Goal: Communication & Community: Share content

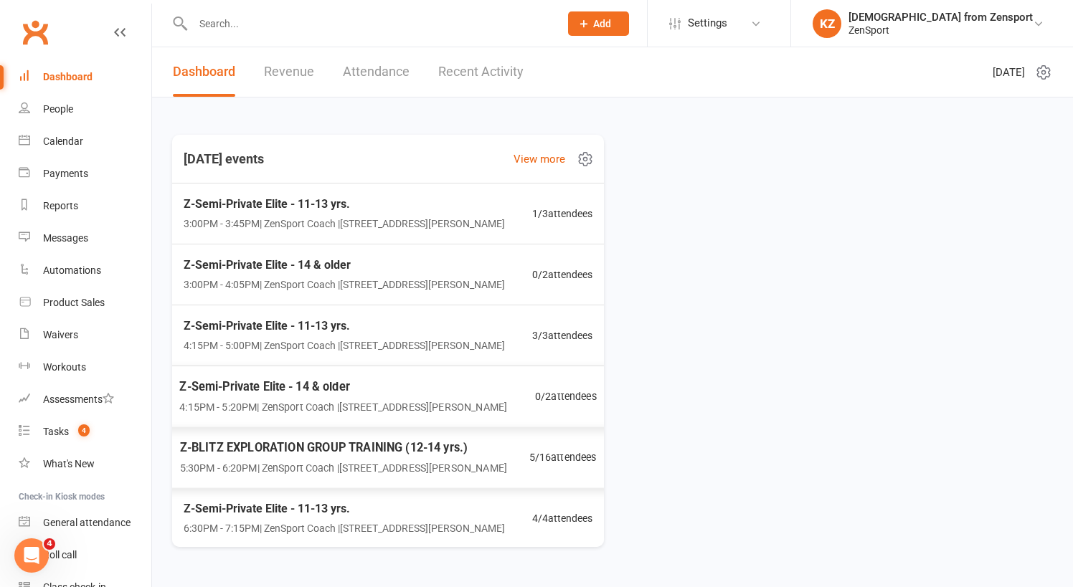
click at [275, 445] on span "Z-BLITZ EXPLORATION GROUP TRAINING (12-14 yrs.)" at bounding box center [343, 447] width 327 height 19
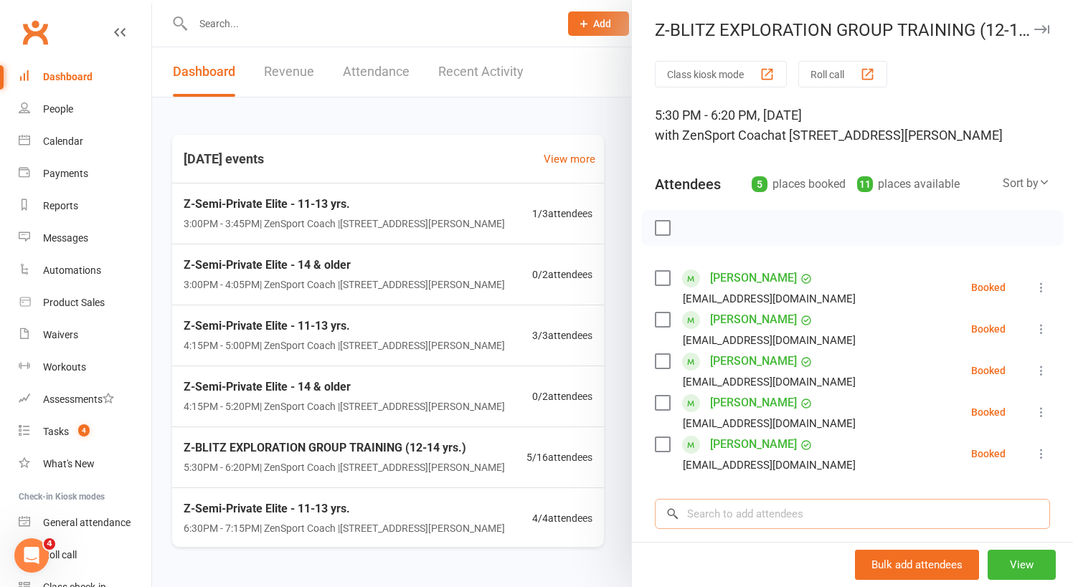
click at [736, 518] on input "search" at bounding box center [852, 514] width 395 height 30
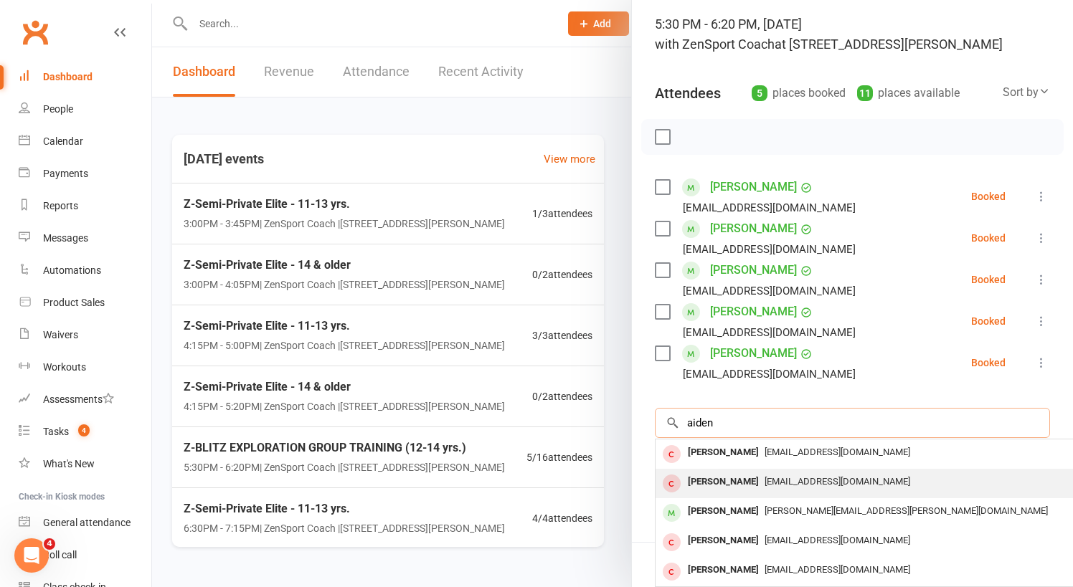
scroll to position [109, 0]
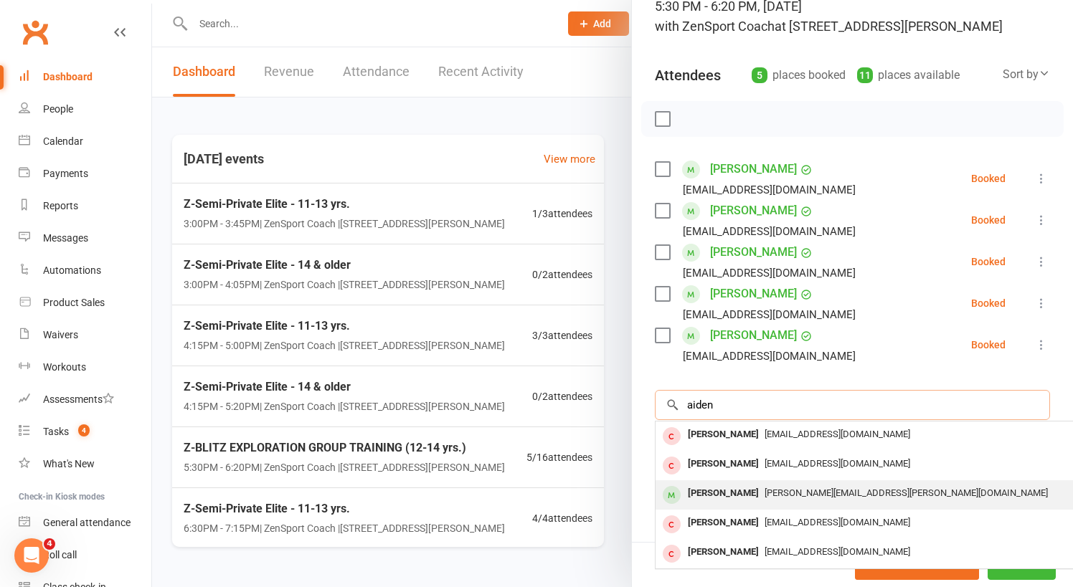
type input "aiden"
click at [764, 488] on span "elizabeth.g.goss@gmail.com" at bounding box center [905, 493] width 283 height 11
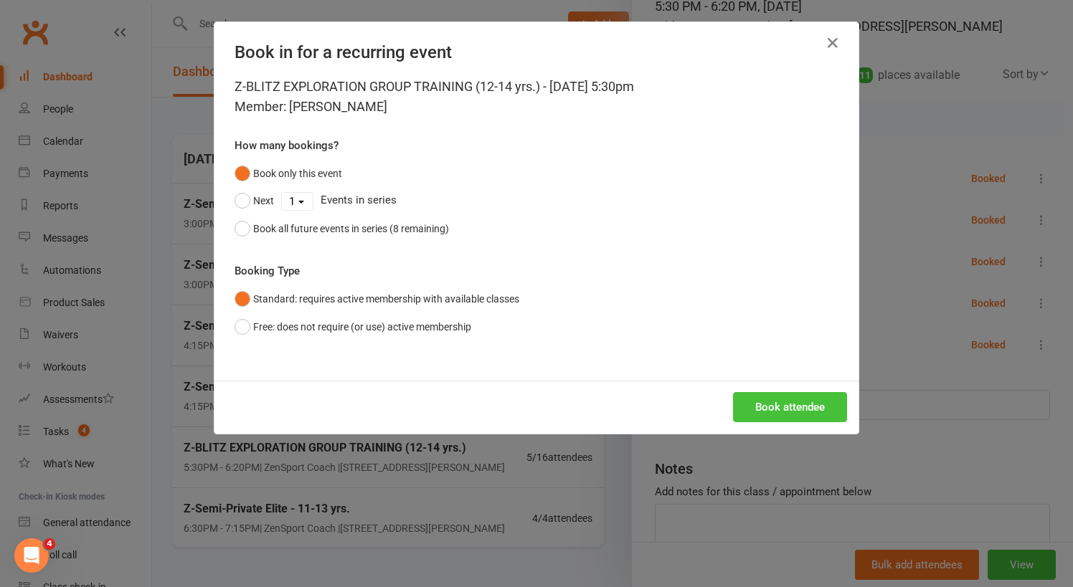
click at [770, 406] on button "Book attendee" at bounding box center [790, 407] width 114 height 30
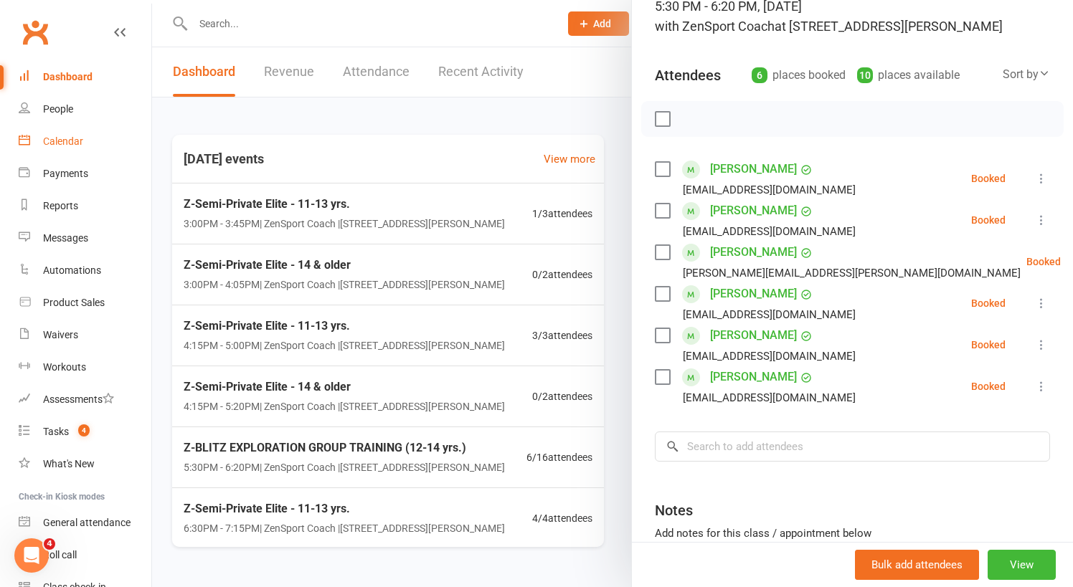
click at [73, 141] on div "Calendar" at bounding box center [63, 141] width 40 height 11
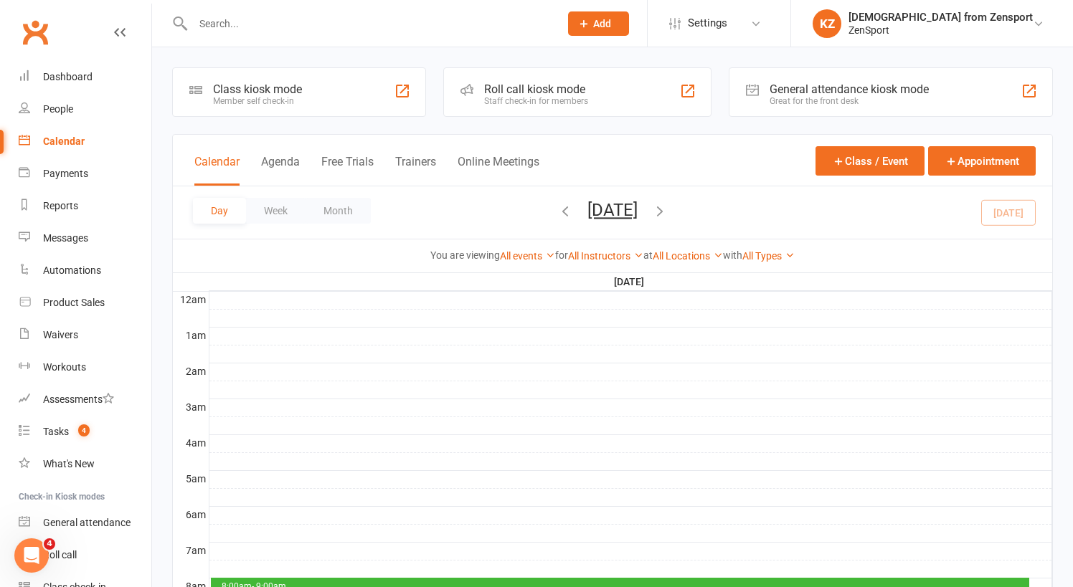
click at [667, 207] on icon "button" at bounding box center [660, 211] width 16 height 16
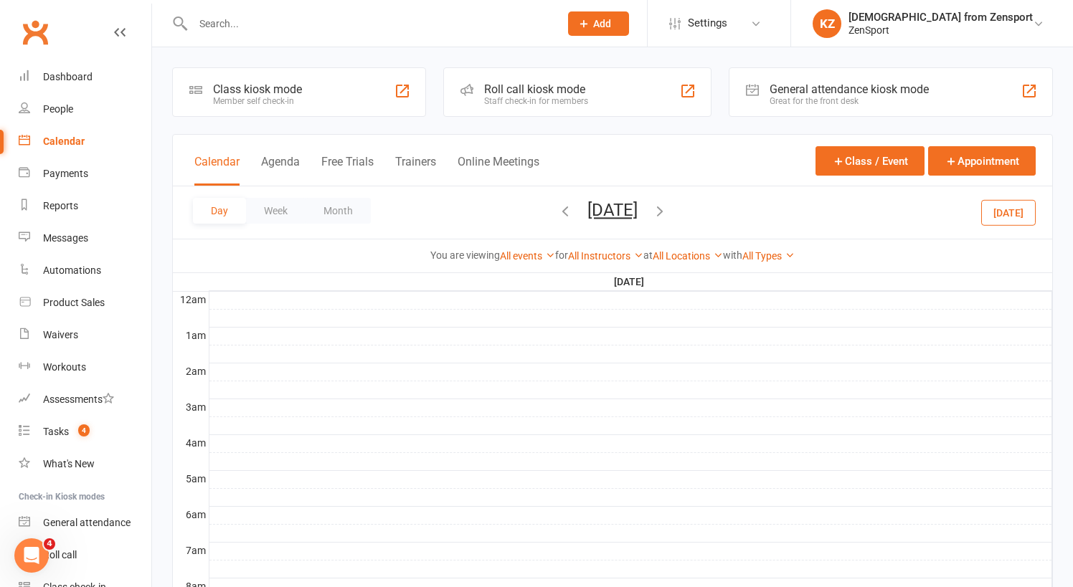
click at [667, 207] on icon "button" at bounding box center [660, 211] width 16 height 16
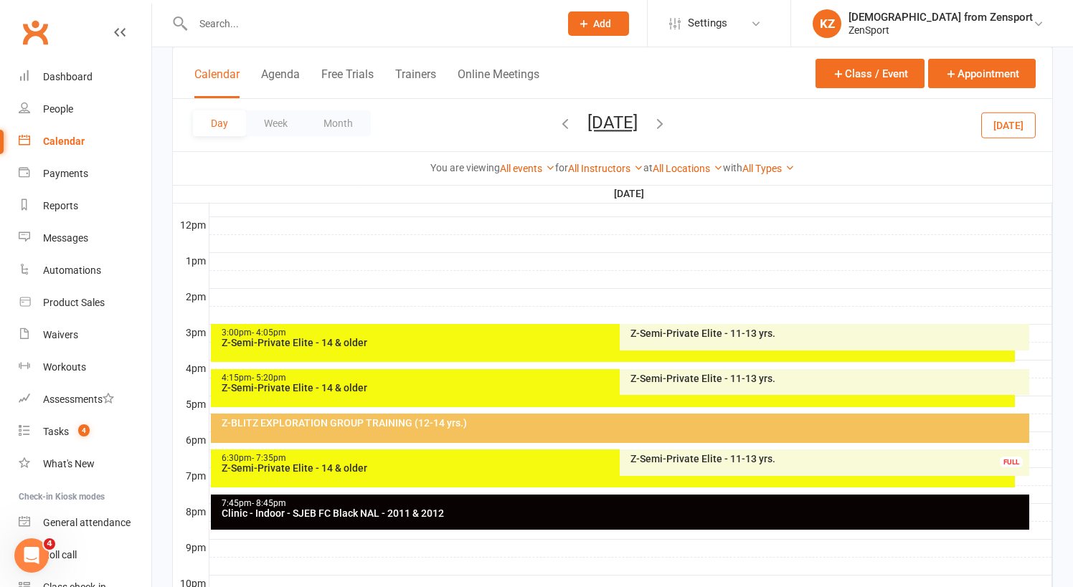
scroll to position [505, 0]
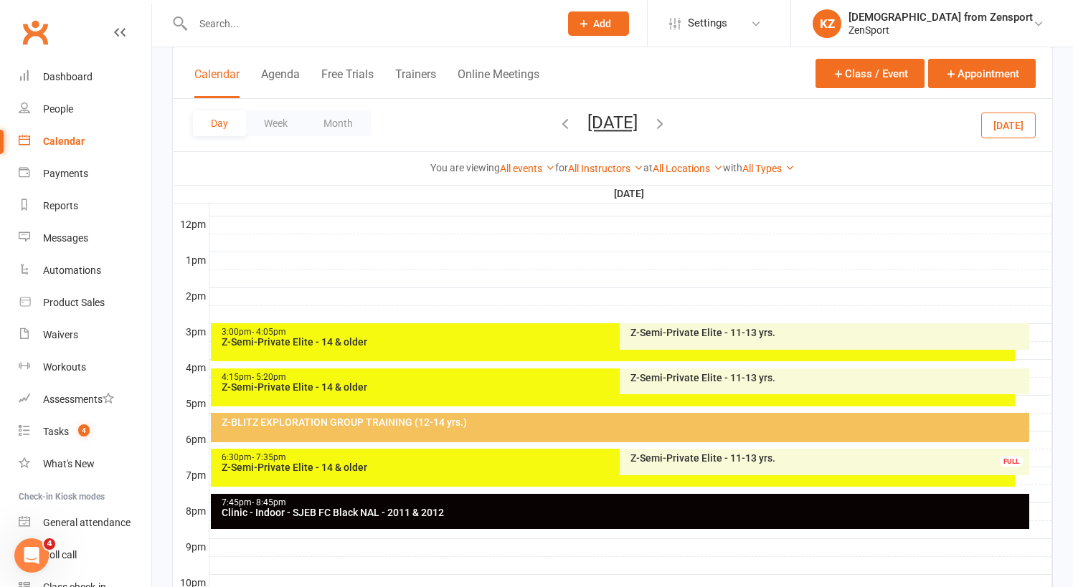
click at [705, 456] on div "Z-Semi-Private Elite - 11-13 yrs." at bounding box center [828, 458] width 396 height 10
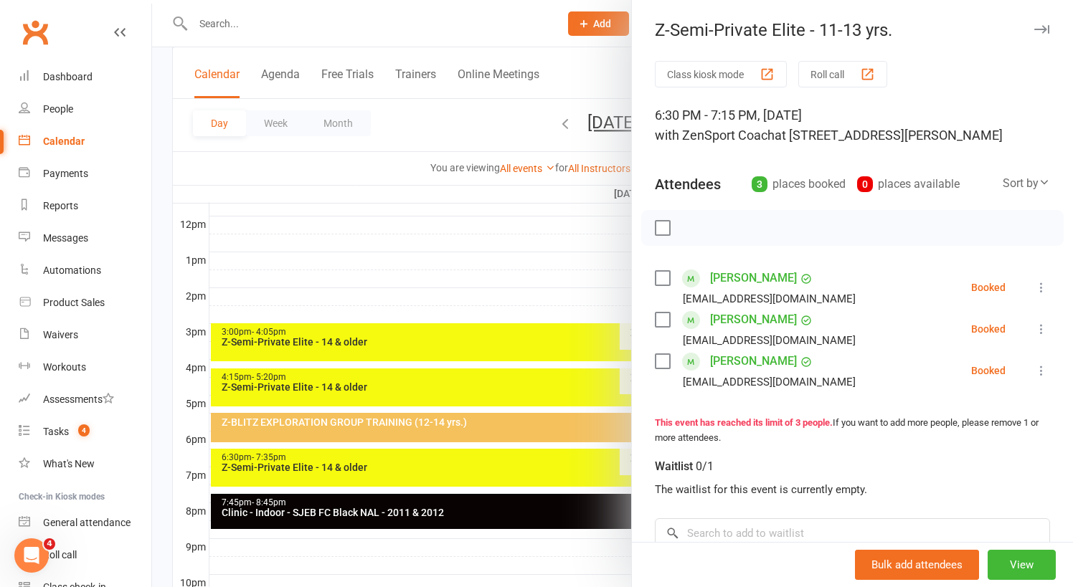
click at [736, 360] on link "Madison Quigley" at bounding box center [753, 361] width 87 height 23
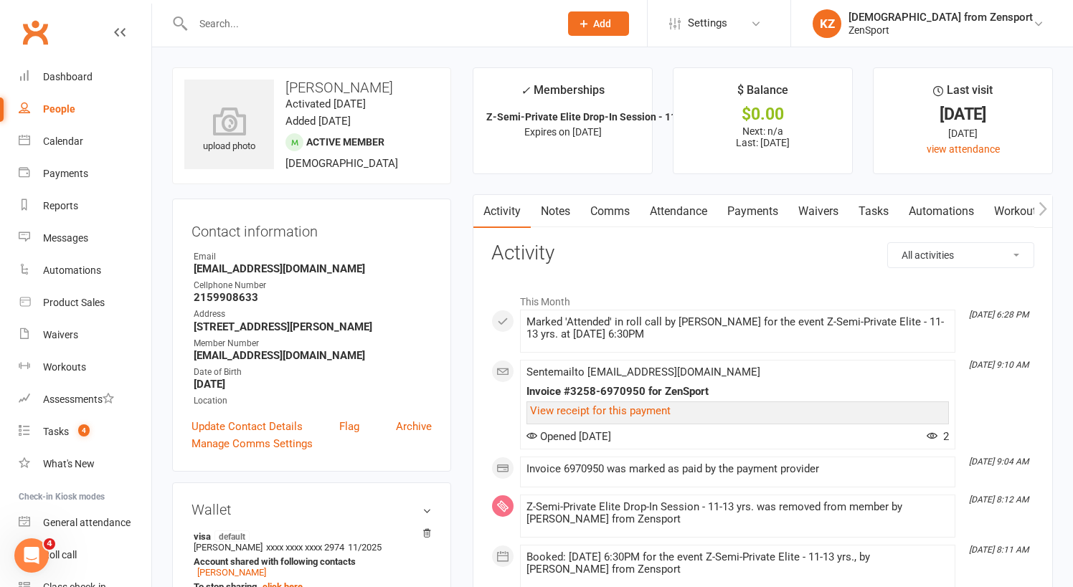
click at [758, 212] on link "Payments" at bounding box center [752, 211] width 71 height 33
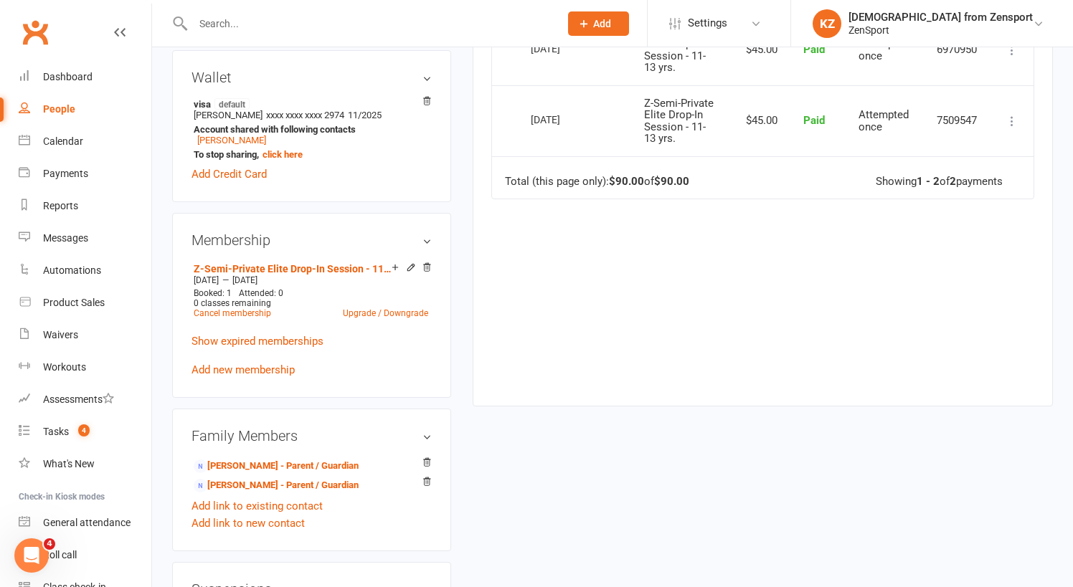
scroll to position [437, 0]
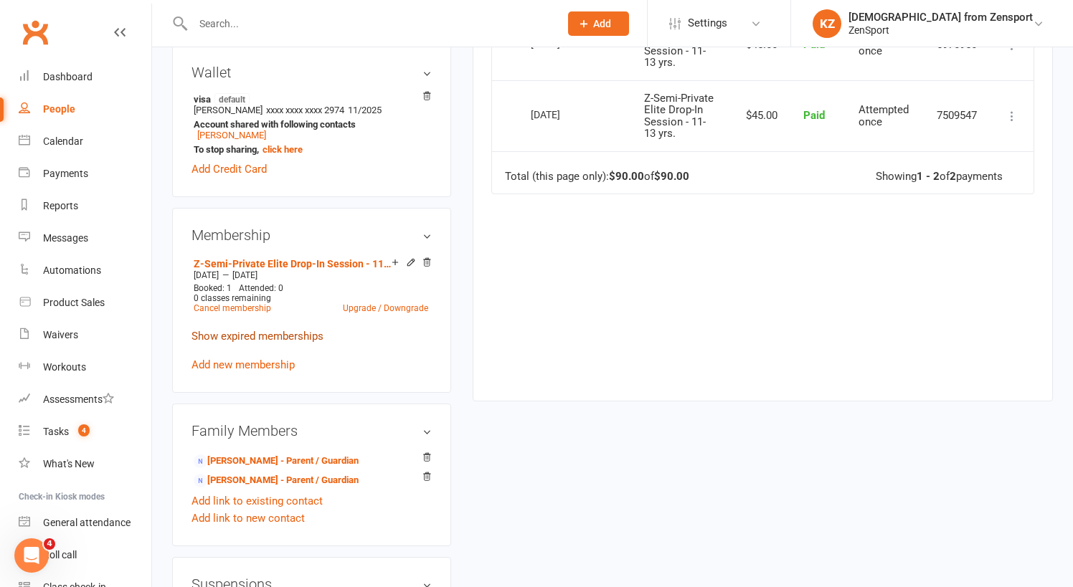
click at [298, 336] on link "Show expired memberships" at bounding box center [257, 336] width 132 height 13
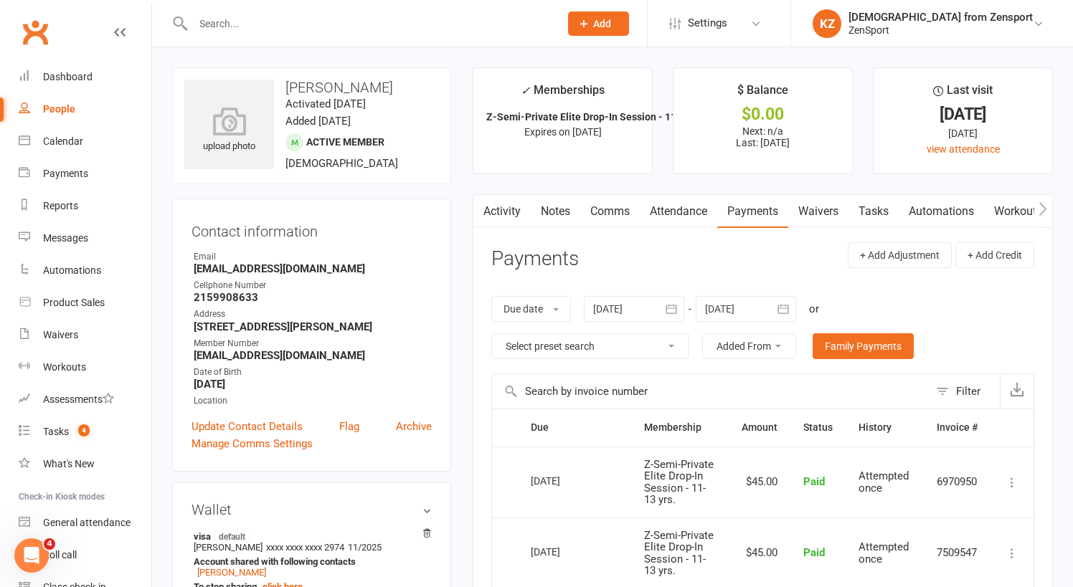
scroll to position [0, 0]
click at [678, 211] on link "Attendance" at bounding box center [678, 211] width 77 height 33
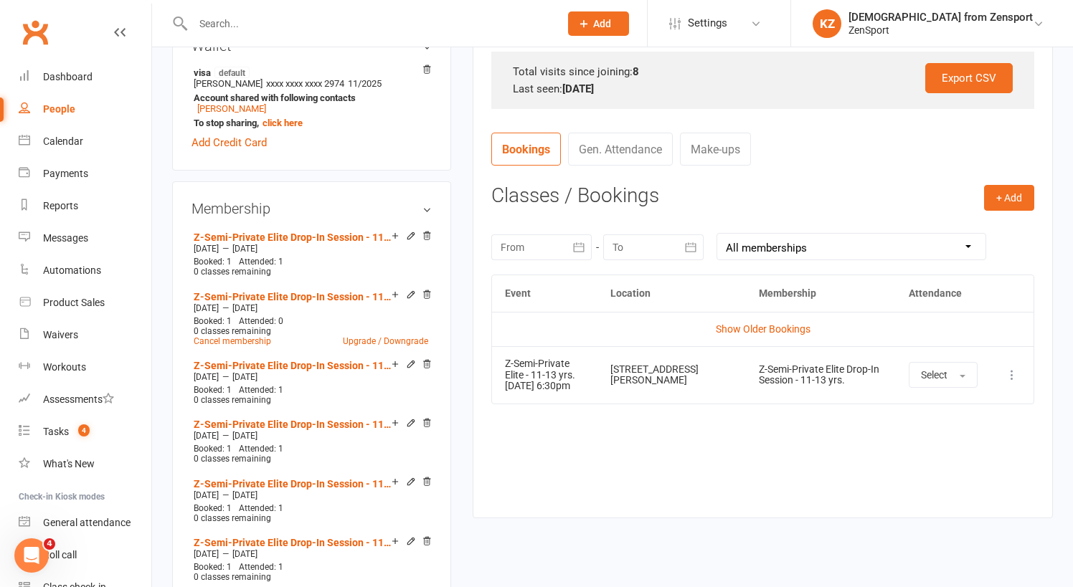
scroll to position [467, 0]
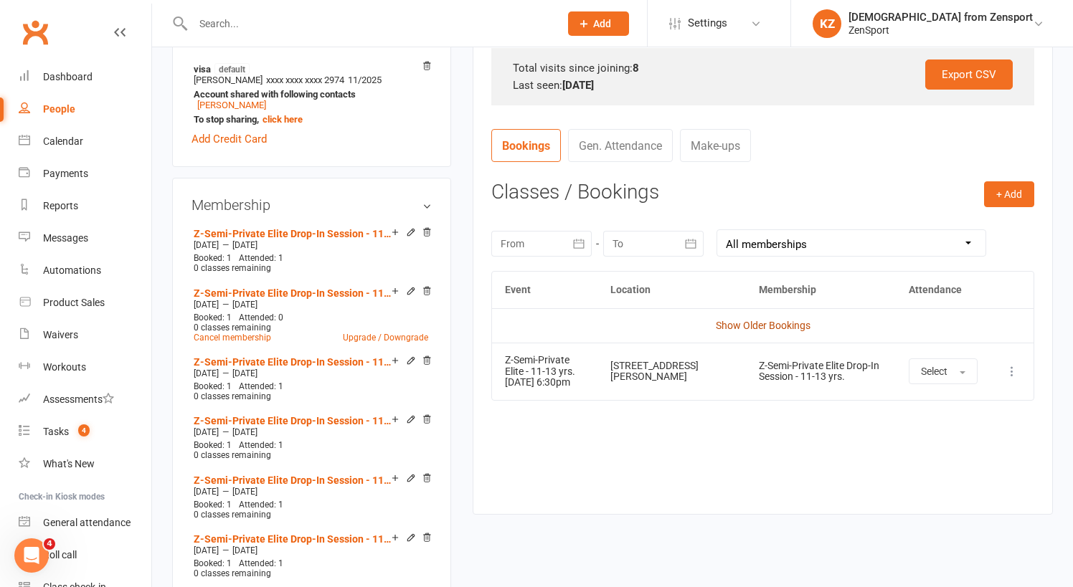
click at [749, 320] on link "Show Older Bookings" at bounding box center [763, 325] width 95 height 11
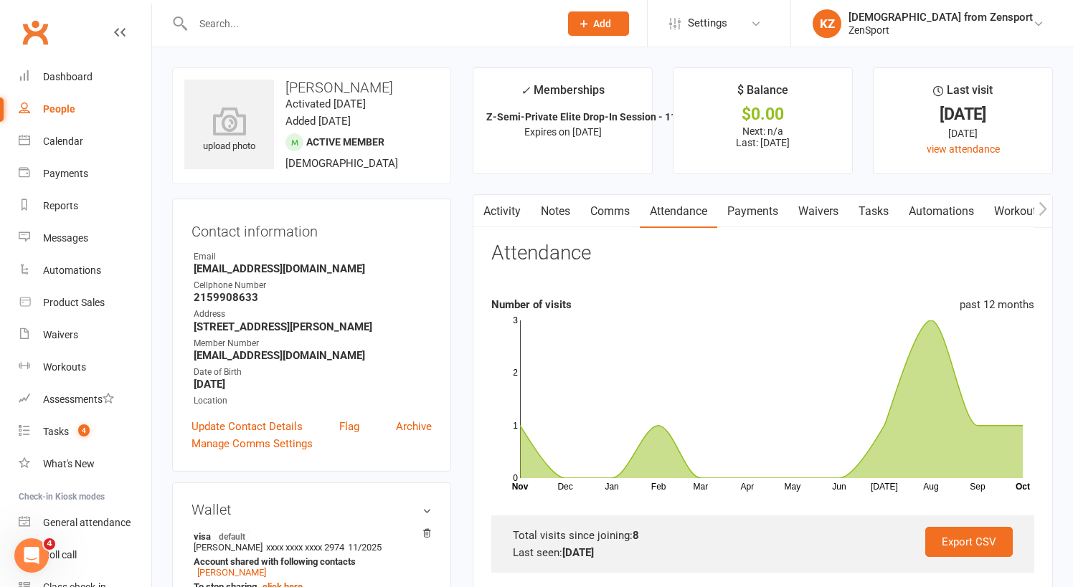
scroll to position [0, 0]
click at [758, 207] on link "Payments" at bounding box center [752, 211] width 71 height 33
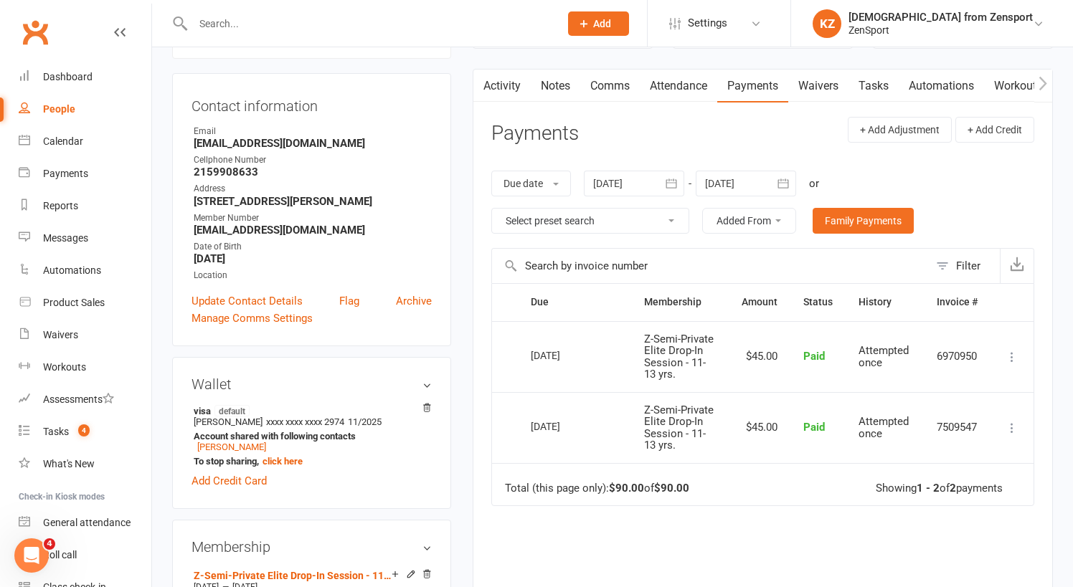
scroll to position [127, 0]
click at [672, 175] on icon "button" at bounding box center [671, 182] width 14 height 14
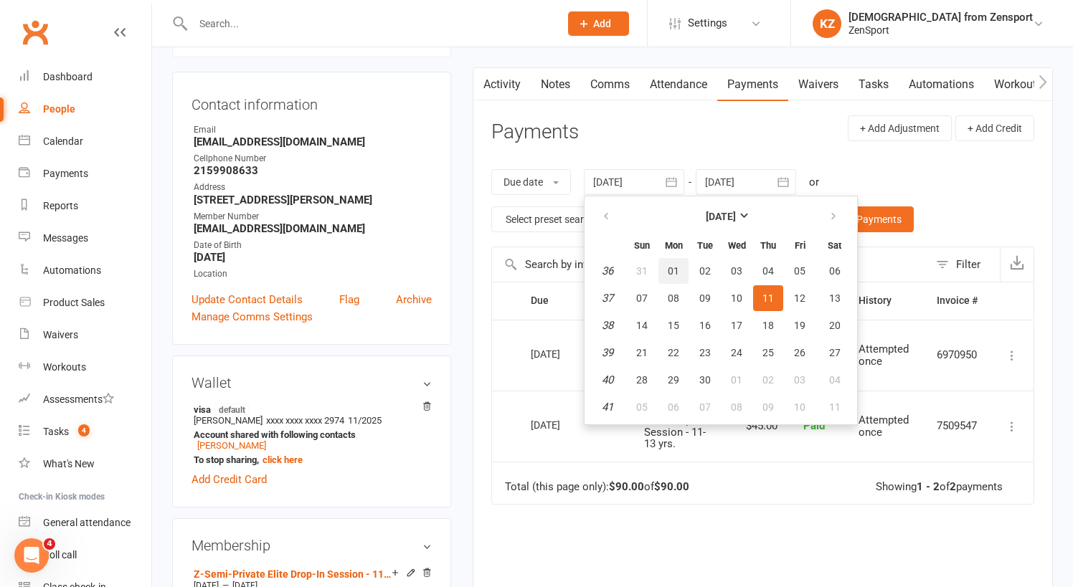
click at [679, 268] on span "01" at bounding box center [672, 270] width 11 height 11
type input "01 Sep 2025"
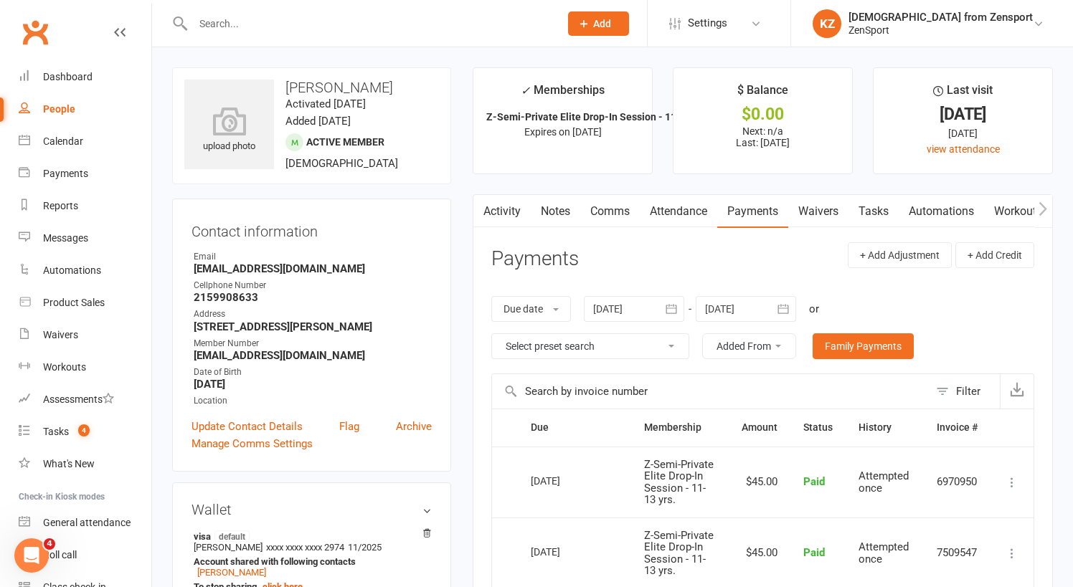
scroll to position [0, 0]
click at [683, 204] on link "Attendance" at bounding box center [678, 211] width 77 height 33
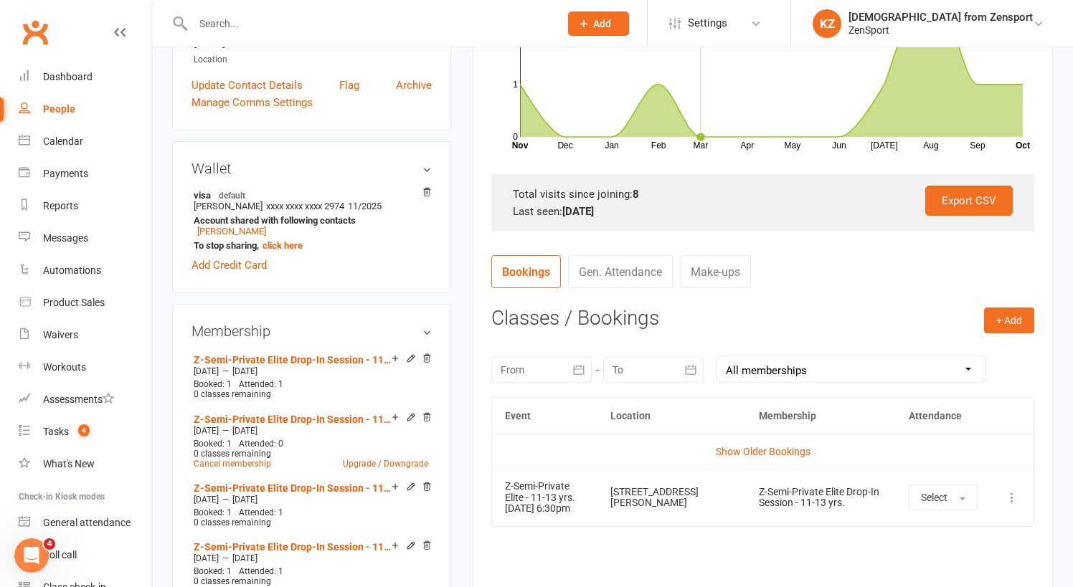
scroll to position [349, 0]
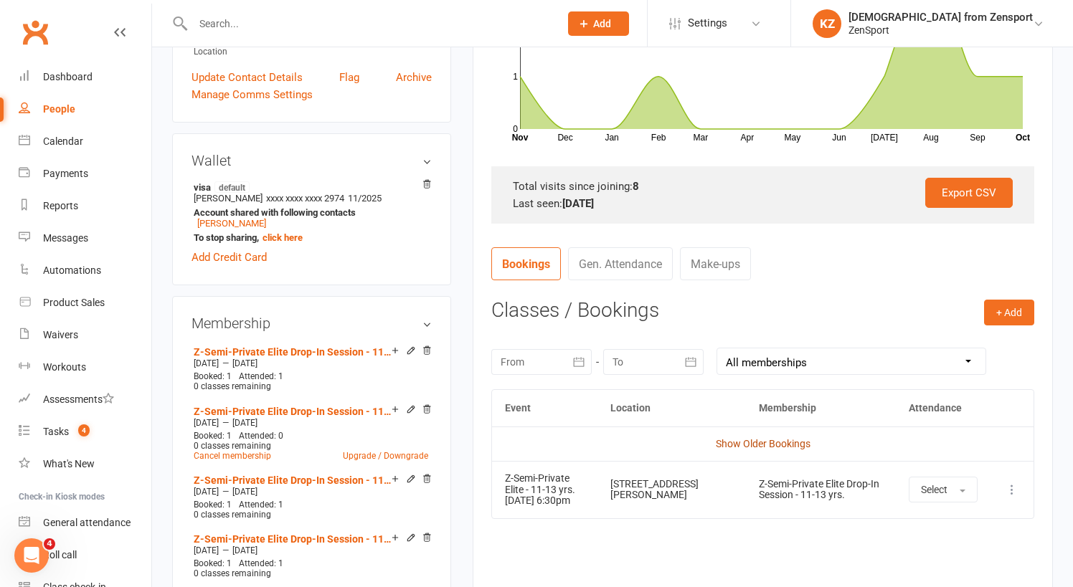
click at [761, 444] on link "Show Older Bookings" at bounding box center [763, 443] width 95 height 11
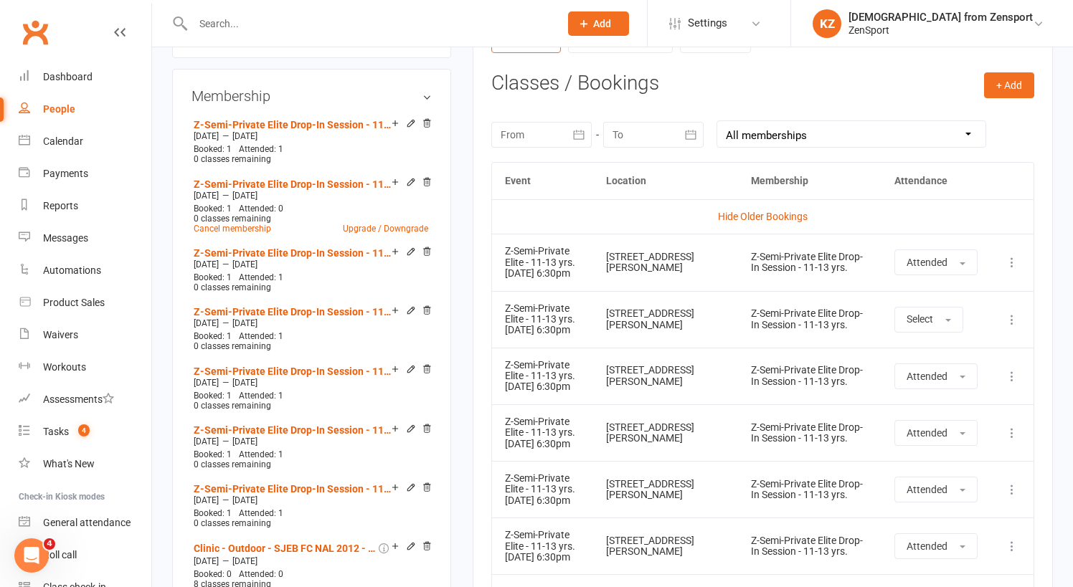
scroll to position [579, 0]
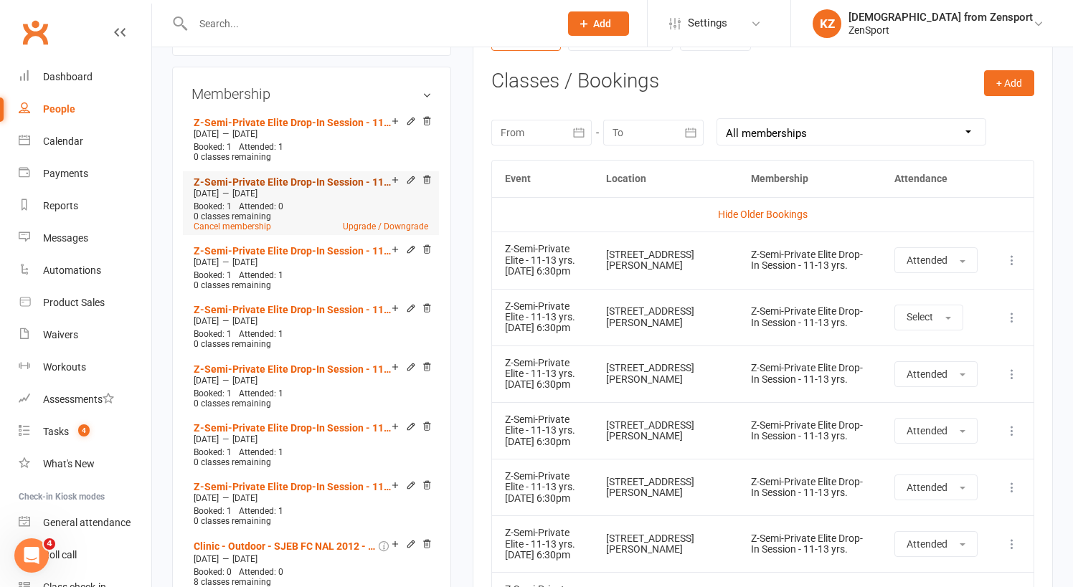
click at [341, 180] on link "Z-Semi-Private Elite Drop-In Session - 11-13 yrs." at bounding box center [293, 181] width 198 height 11
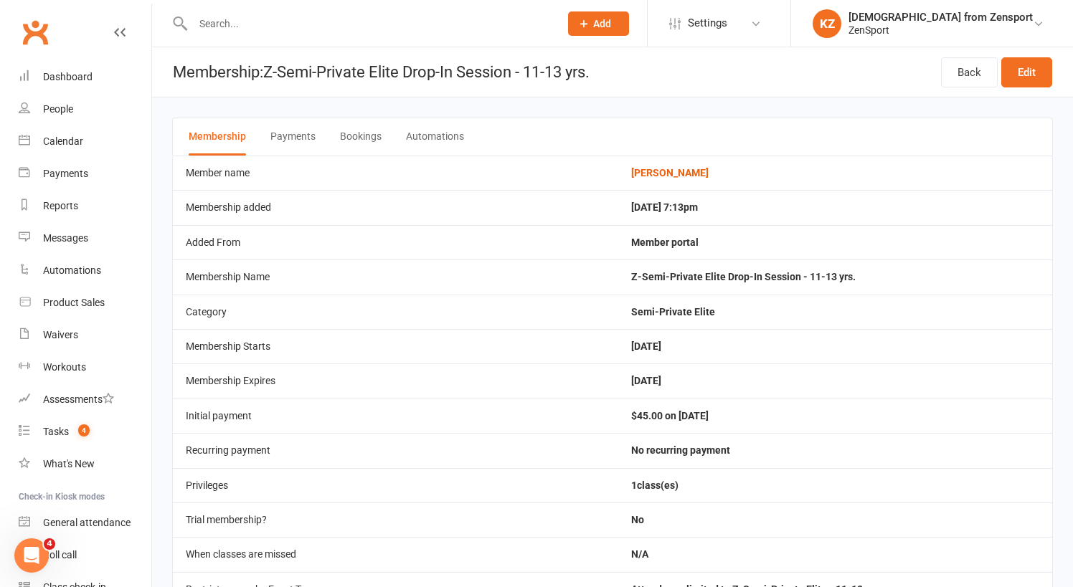
click at [355, 136] on button "Bookings" at bounding box center [361, 136] width 42 height 37
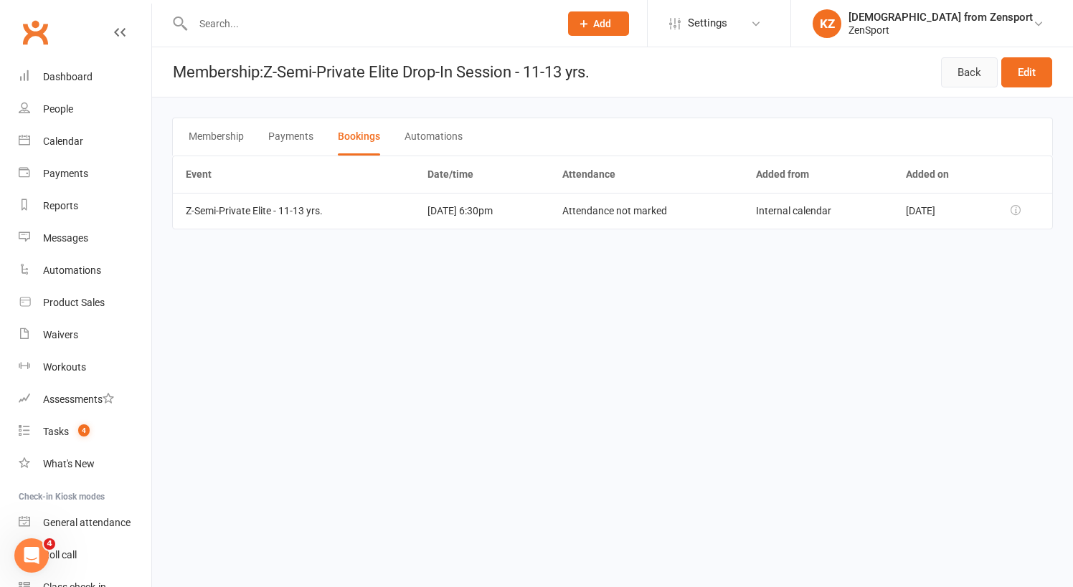
click at [972, 68] on link "Back" at bounding box center [969, 72] width 57 height 30
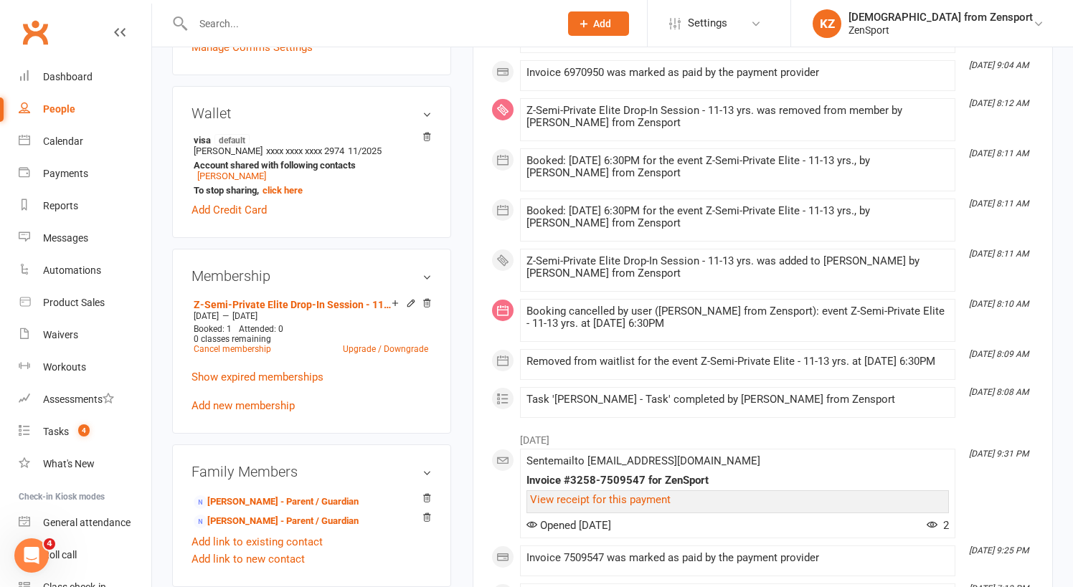
scroll to position [404, 0]
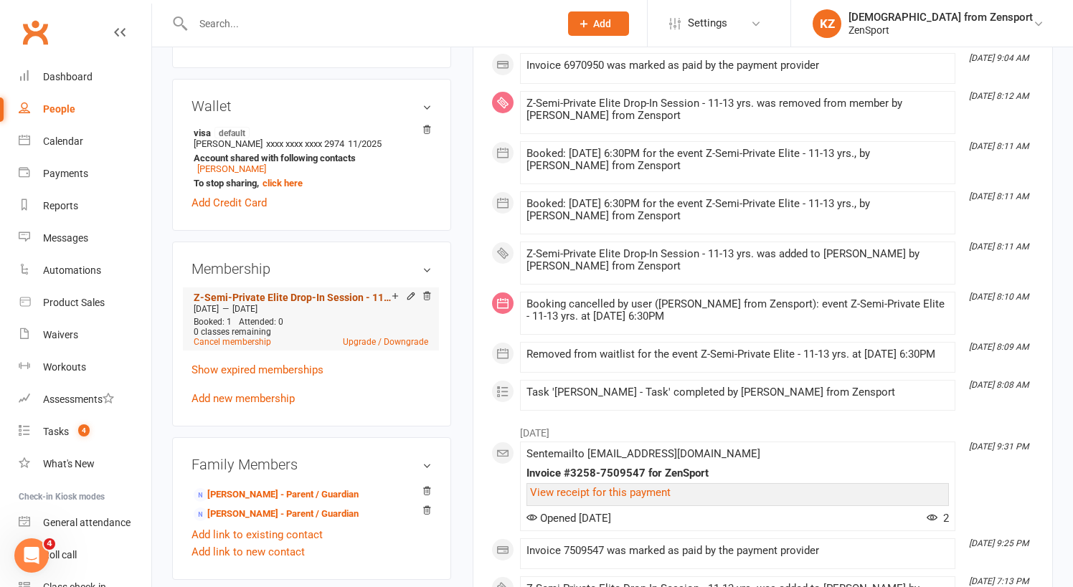
click at [346, 294] on link "Z-Semi-Private Elite Drop-In Session - 11-13 yrs." at bounding box center [293, 297] width 198 height 11
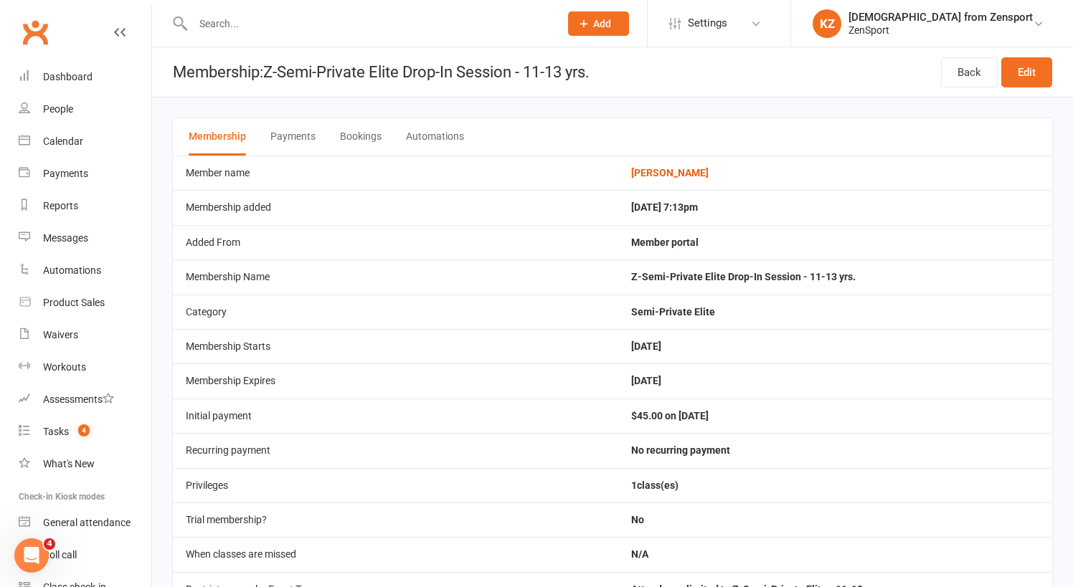
click at [355, 133] on button "Bookings" at bounding box center [361, 136] width 42 height 37
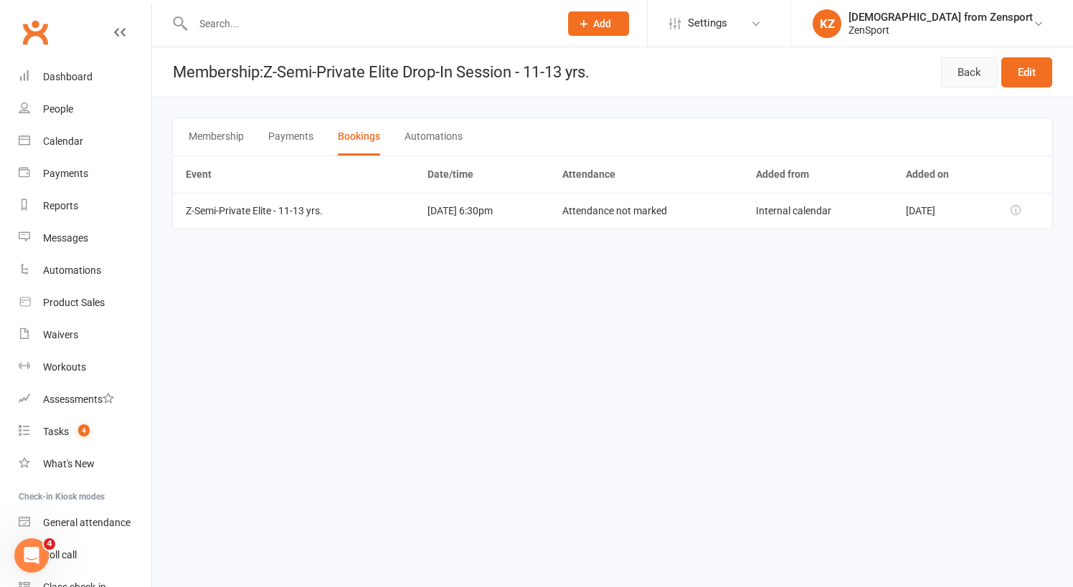
click at [971, 71] on link "Back" at bounding box center [969, 72] width 57 height 30
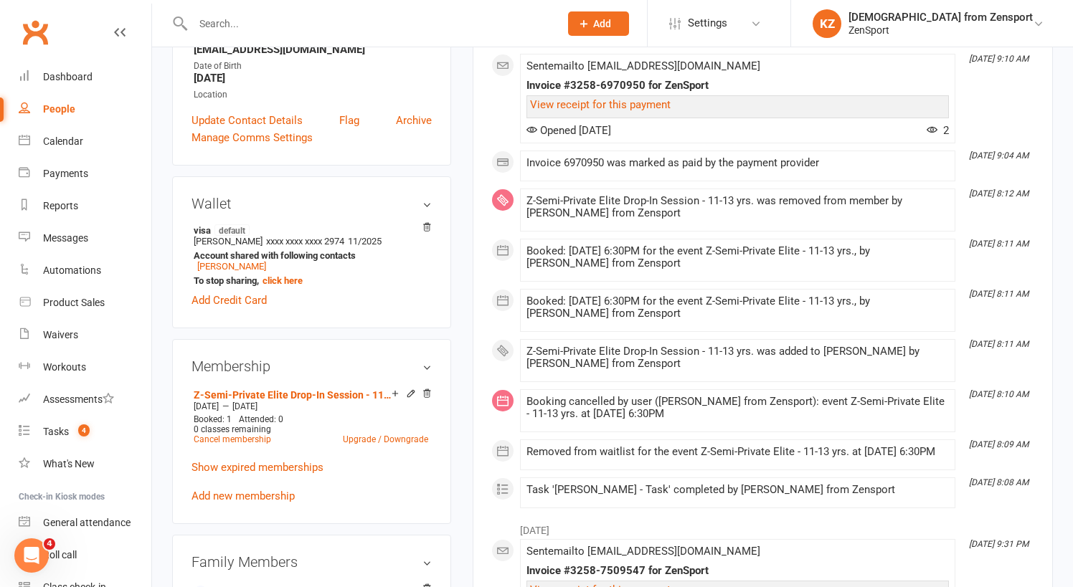
scroll to position [308, 0]
click at [429, 387] on icon at bounding box center [427, 392] width 10 height 10
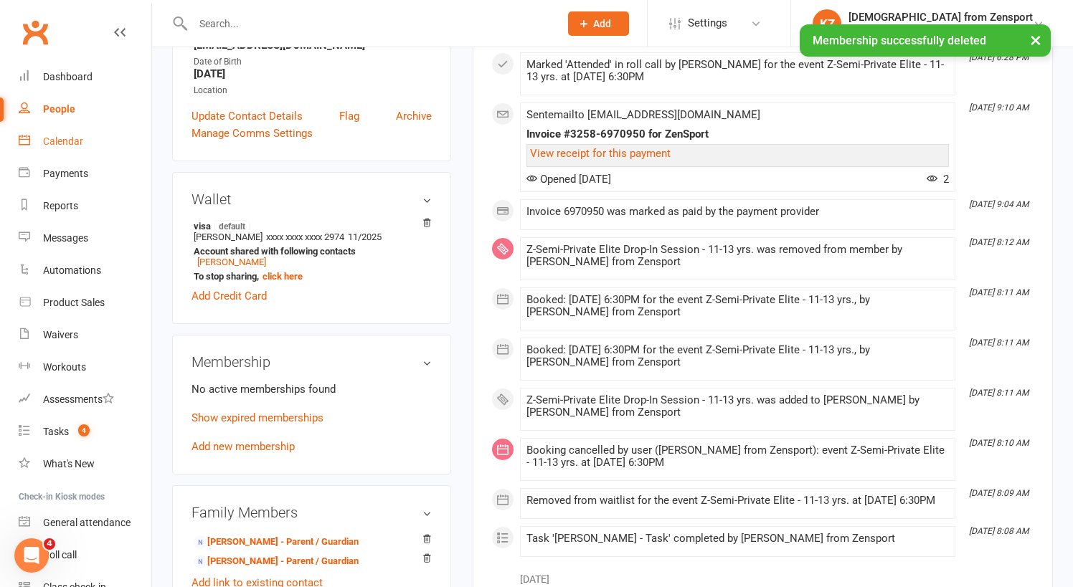
click at [79, 140] on div "Calendar" at bounding box center [63, 141] width 40 height 11
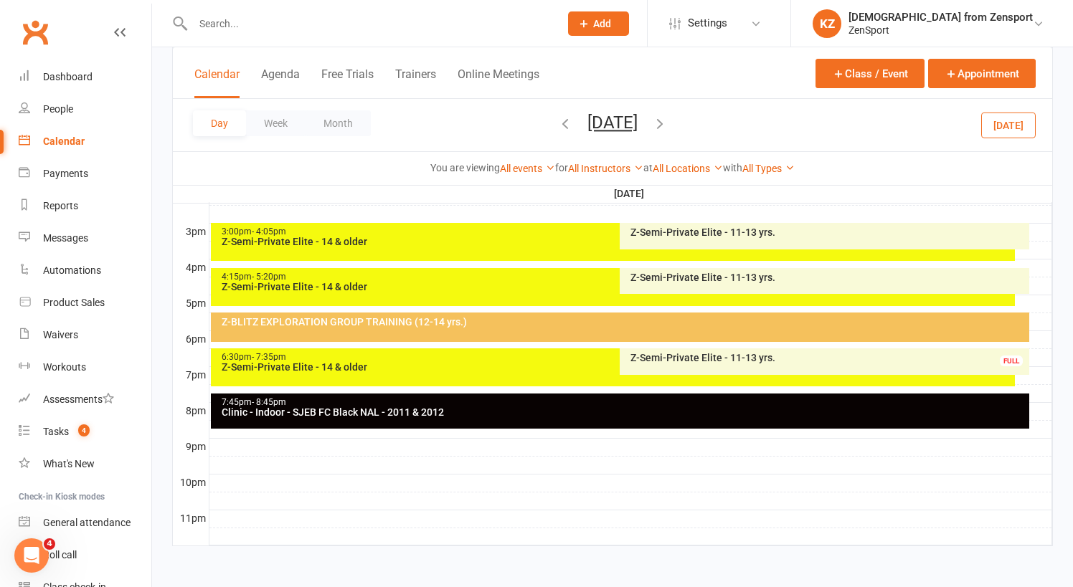
scroll to position [618, 0]
click at [705, 353] on div "Z-Semi-Private Elite - 11-13 yrs." at bounding box center [828, 358] width 396 height 10
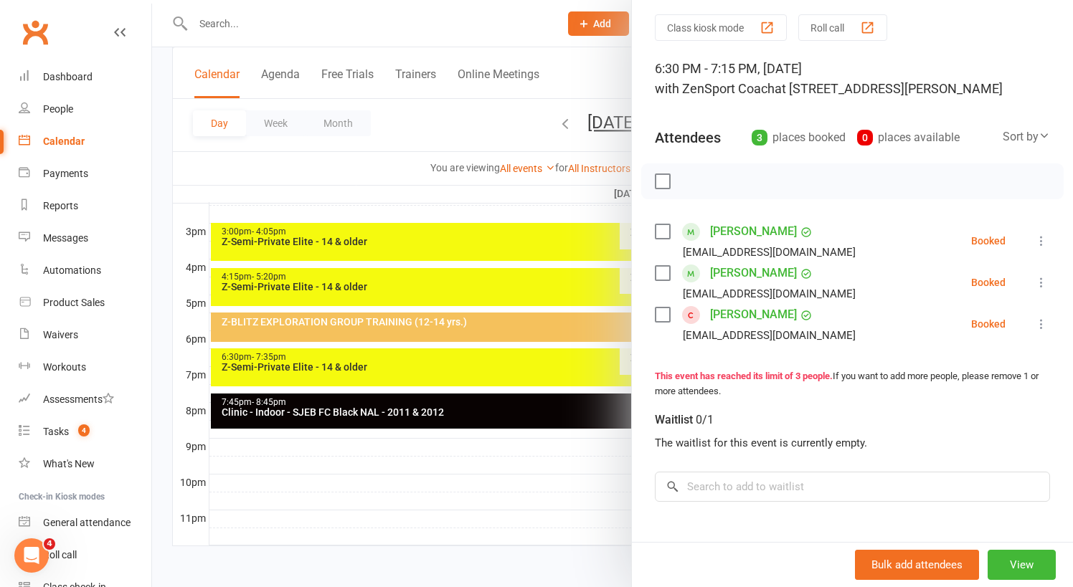
scroll to position [44, 0]
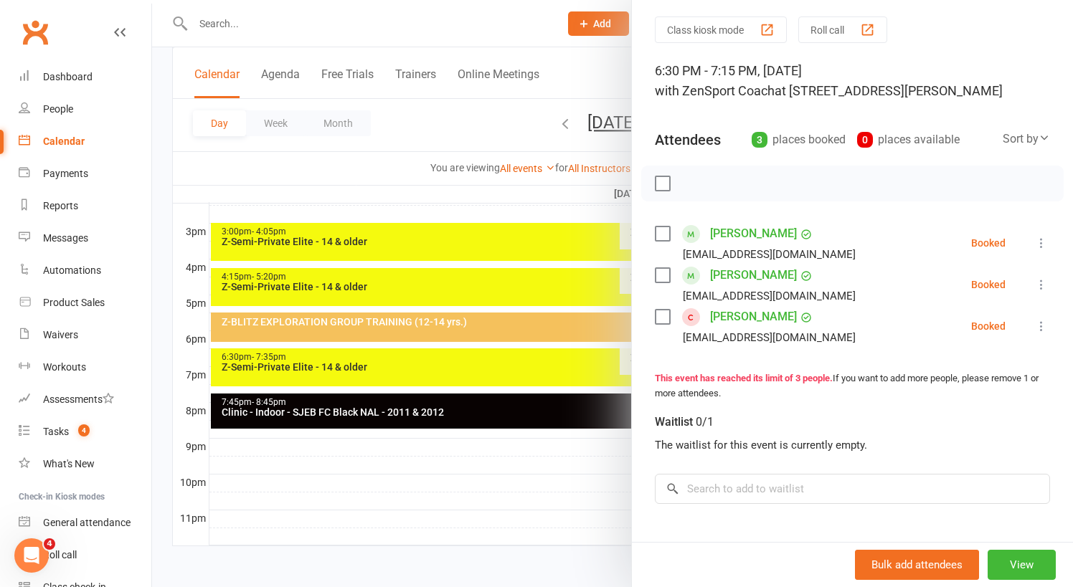
click at [666, 318] on label at bounding box center [662, 317] width 14 height 14
click at [786, 184] on icon "button" at bounding box center [784, 183] width 11 height 13
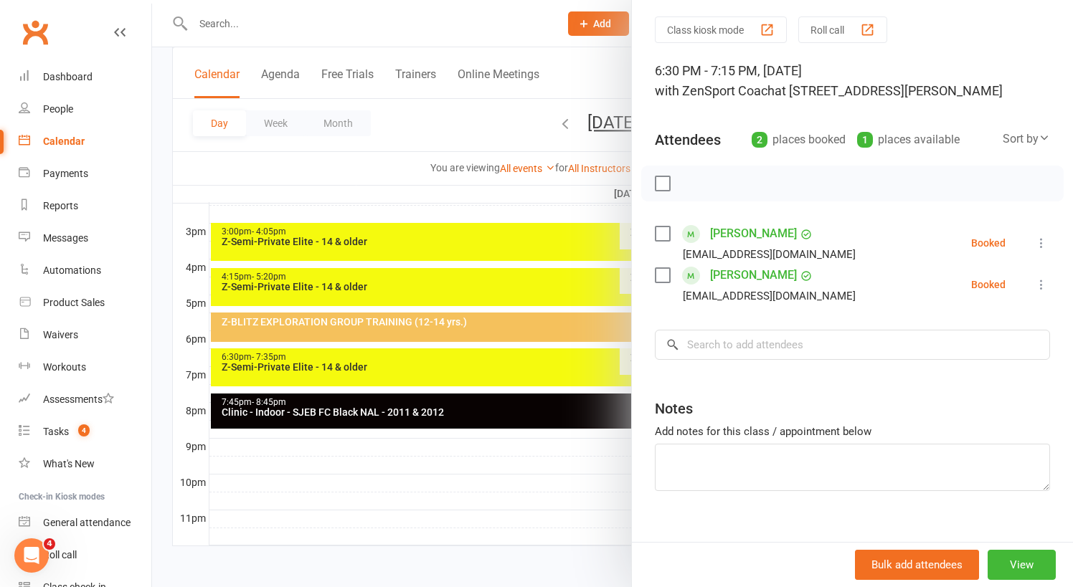
click at [251, 22] on div at bounding box center [612, 293] width 921 height 587
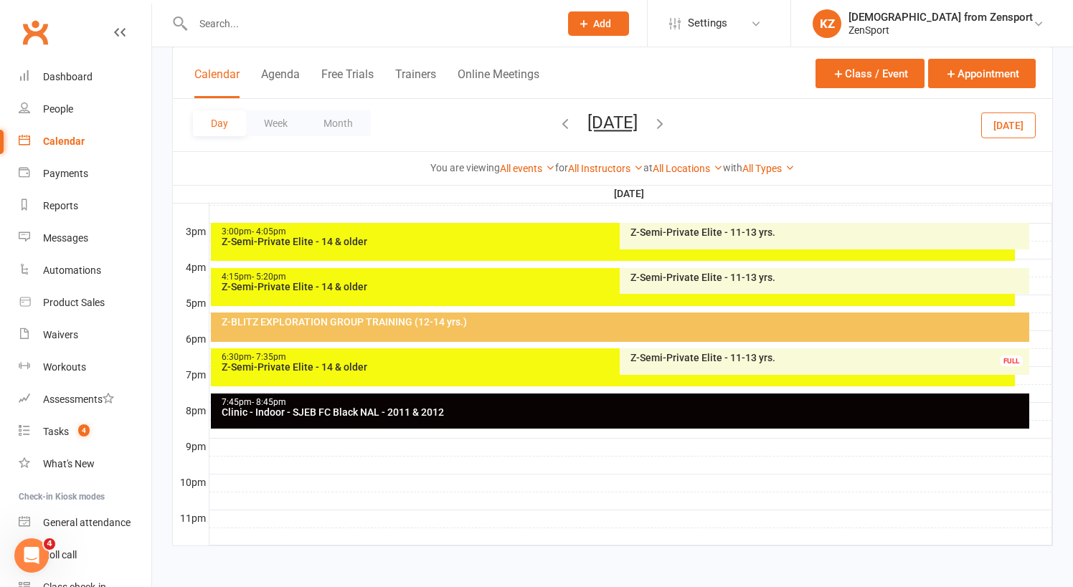
click at [227, 22] on input "text" at bounding box center [369, 24] width 361 height 20
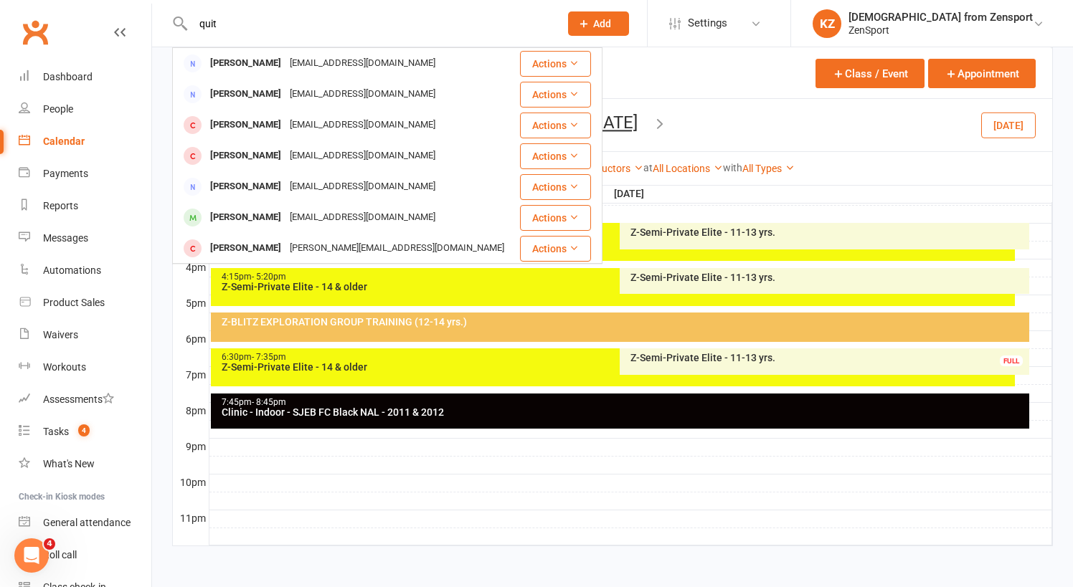
type input "quit"
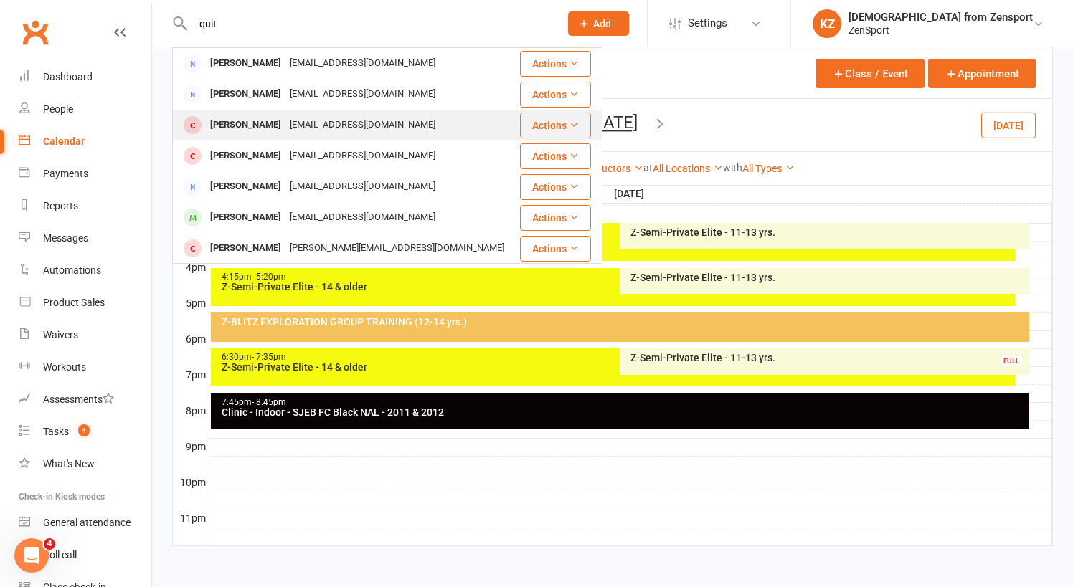
drag, startPoint x: 236, startPoint y: 36, endPoint x: 251, endPoint y: 122, distance: 87.3
click at [251, 122] on div "Madison Quigley" at bounding box center [246, 125] width 80 height 21
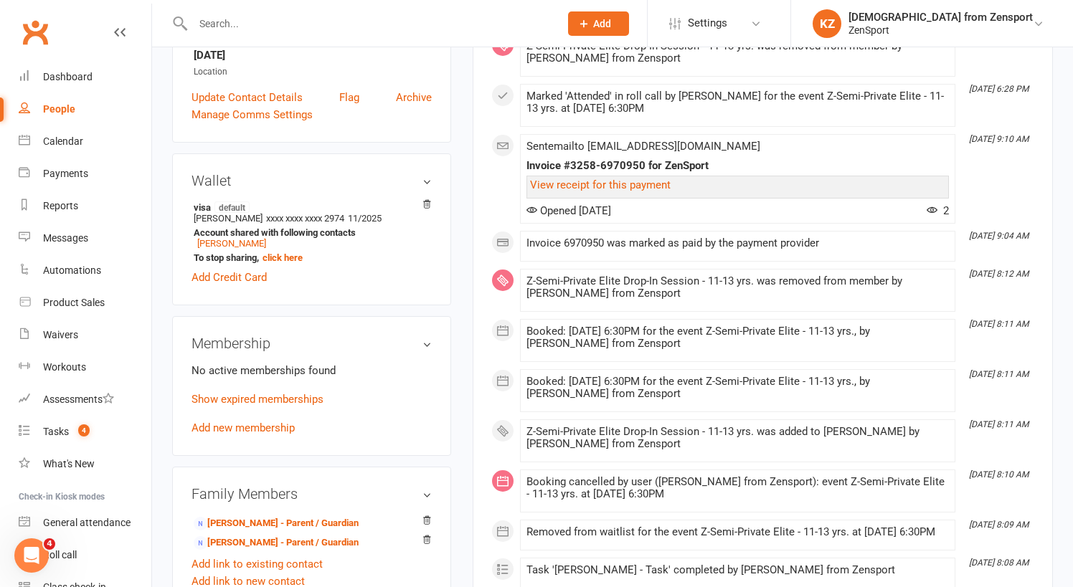
scroll to position [339, 0]
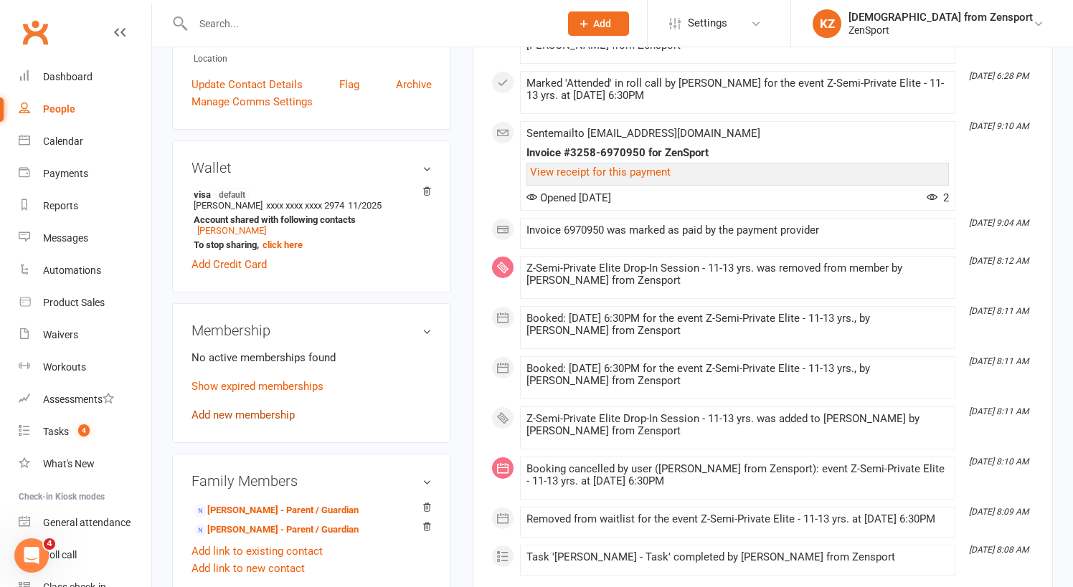
click at [274, 412] on link "Add new membership" at bounding box center [242, 415] width 103 height 13
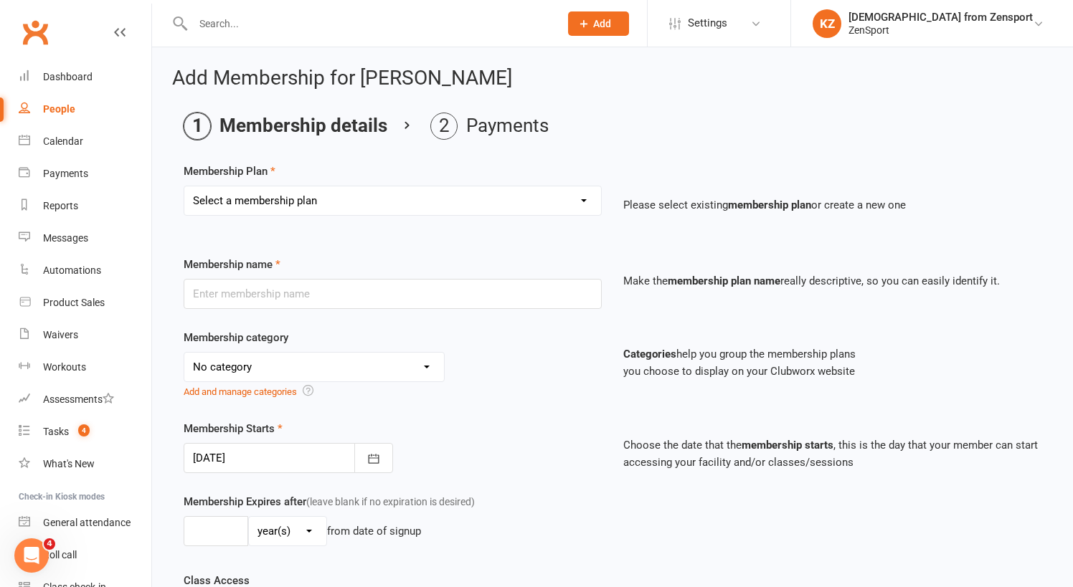
select select "26"
type input "Z-Semi-Private Elite Drop-In Session - 11-13 yrs."
select select "5"
type input "30"
select select "0"
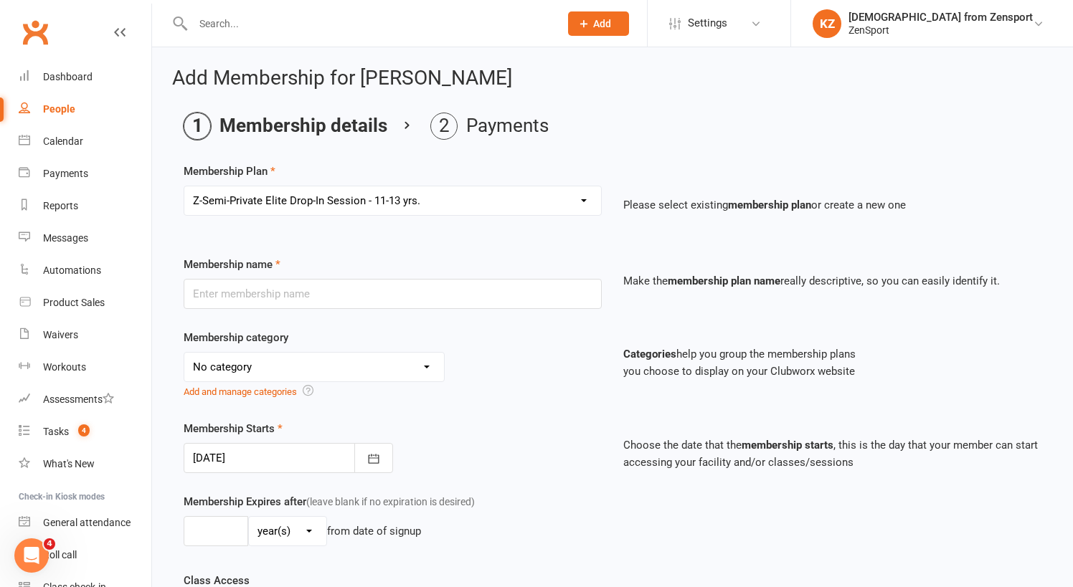
type input "1"
click at [374, 457] on icon "button" at bounding box center [373, 459] width 14 height 14
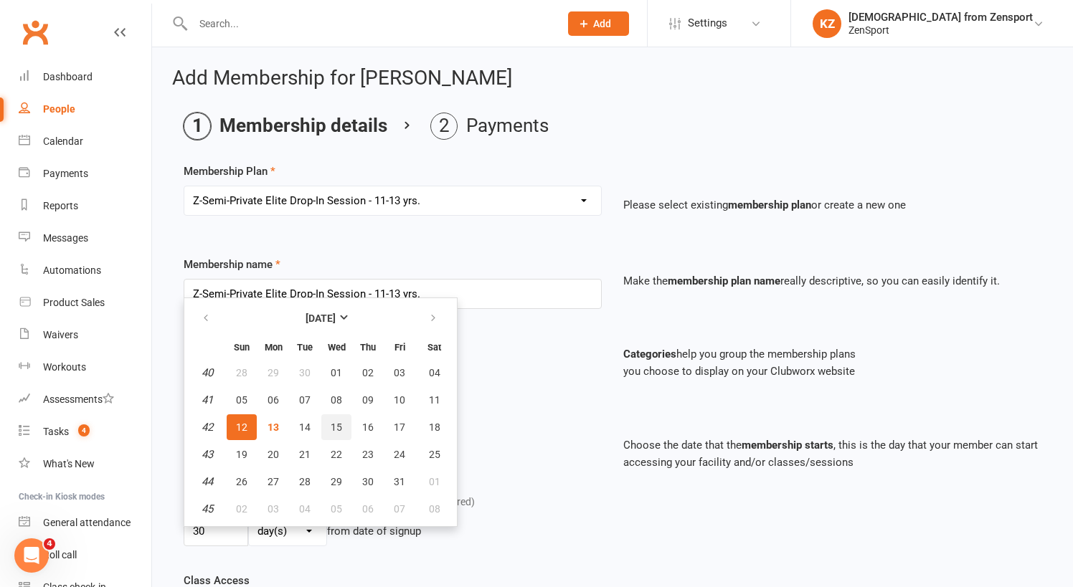
click at [331, 422] on span "15" at bounding box center [336, 427] width 11 height 11
type input "15 Oct 2025"
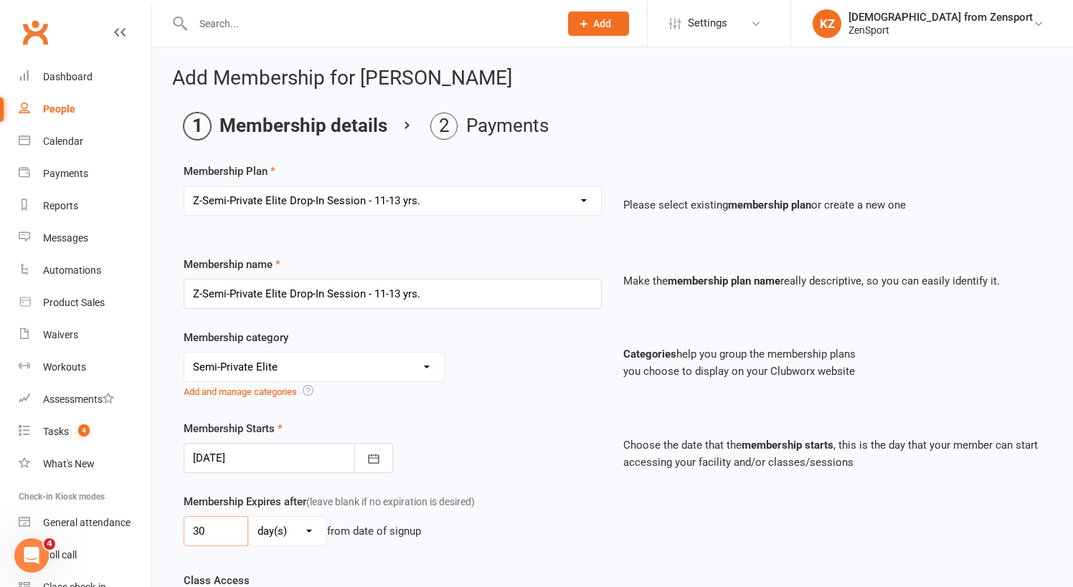
drag, startPoint x: 217, startPoint y: 528, endPoint x: 152, endPoint y: 528, distance: 64.5
type input "2"
click at [348, 555] on div "Membership Expires after (leave blank if no expiration is desired) 2 day(s) wee…" at bounding box center [612, 532] width 879 height 79
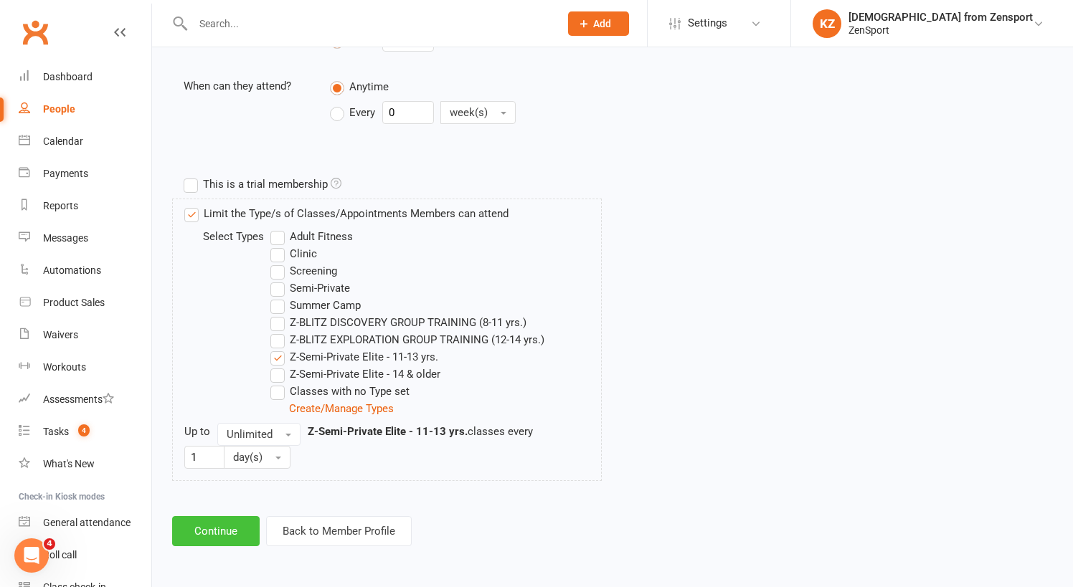
scroll to position [602, 0]
click at [213, 516] on button "Continue" at bounding box center [215, 531] width 87 height 30
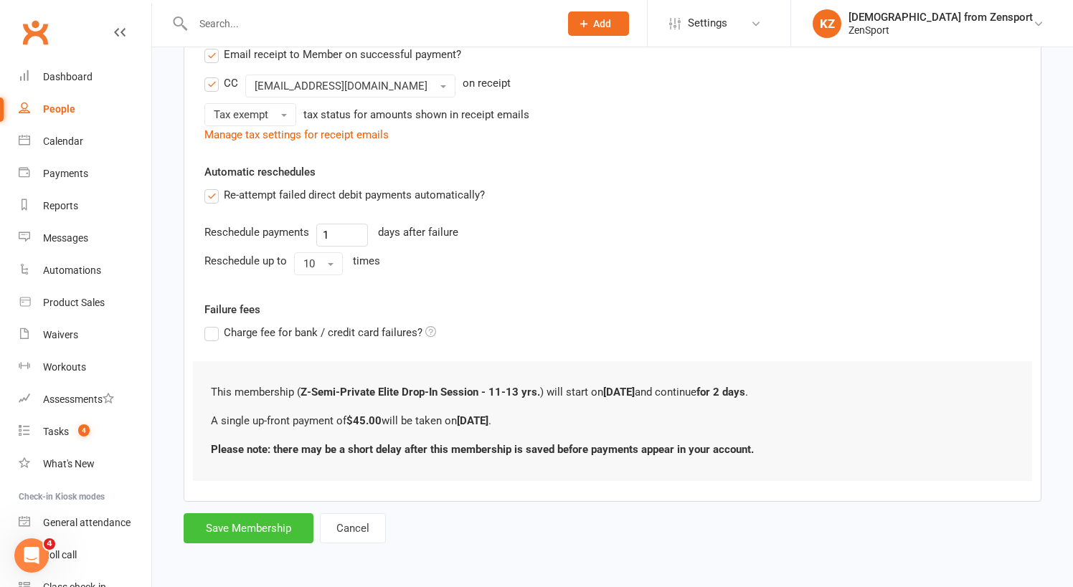
scroll to position [320, 0]
click at [267, 513] on button "Save Membership" at bounding box center [249, 528] width 130 height 30
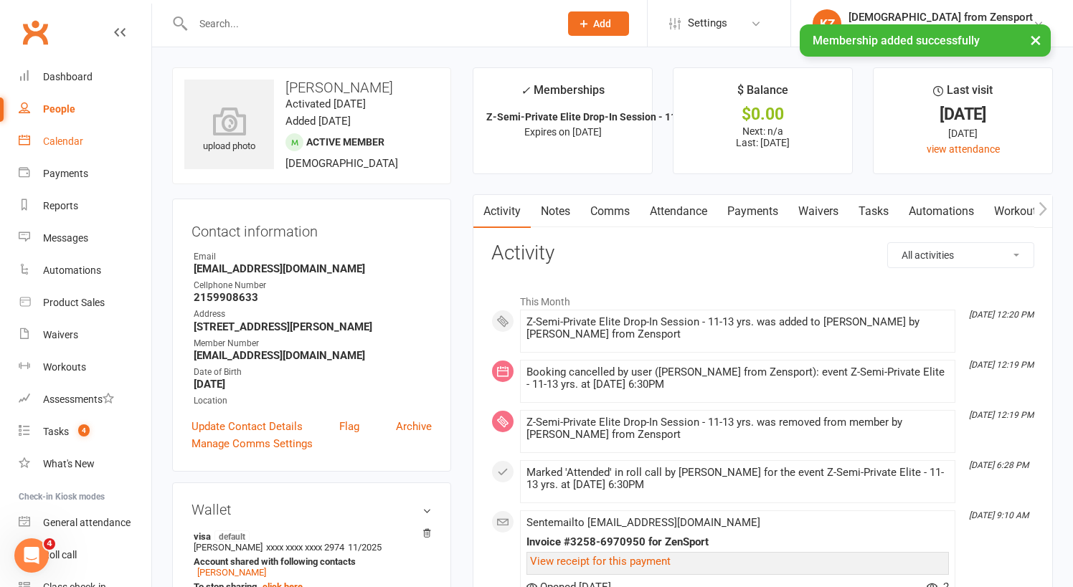
click at [76, 140] on div "Calendar" at bounding box center [63, 141] width 40 height 11
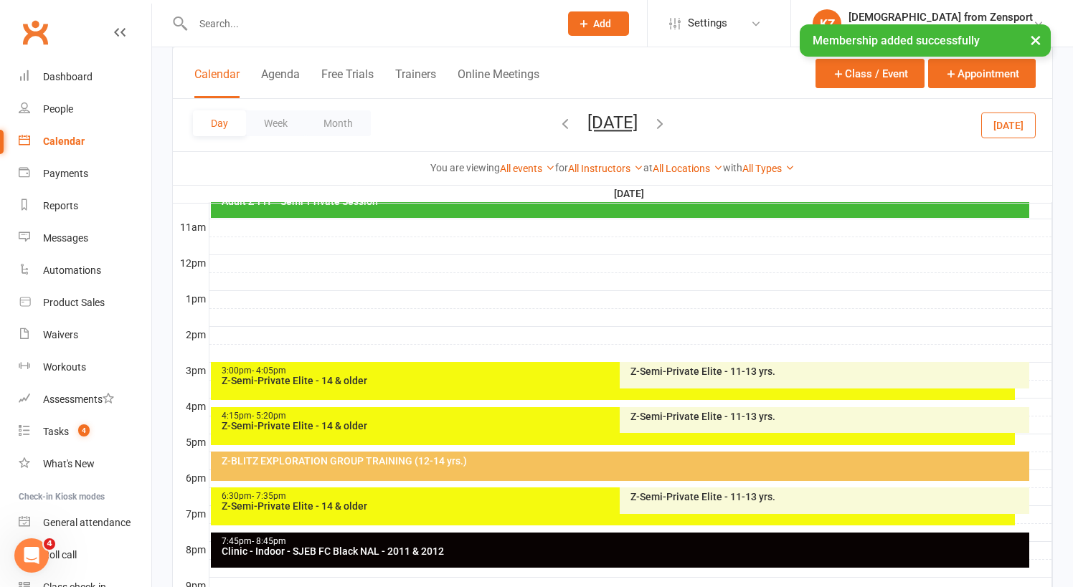
scroll to position [507, 0]
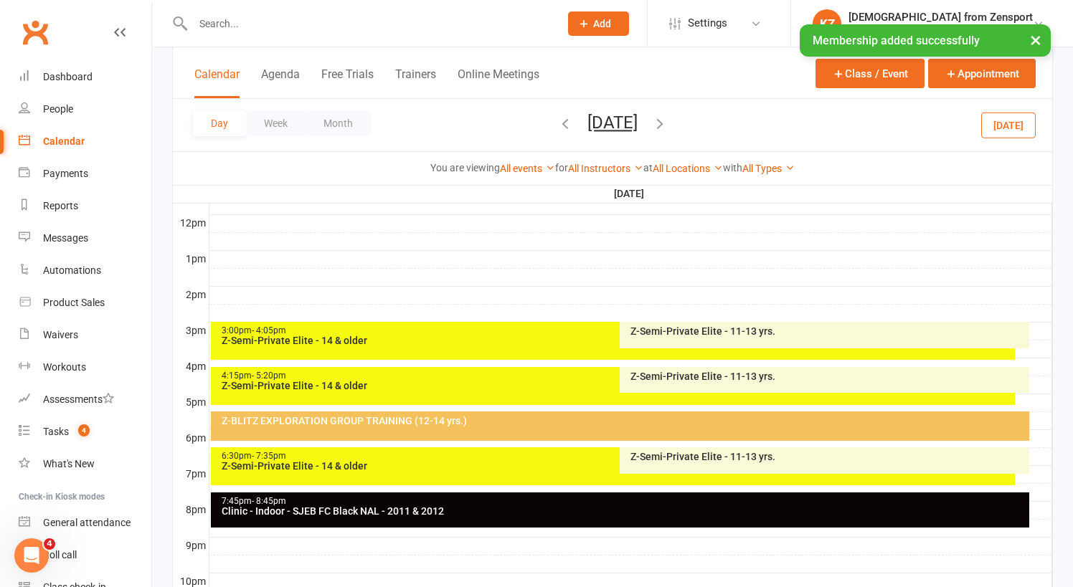
click at [685, 453] on div "Z-Semi-Private Elite - 11-13 yrs." at bounding box center [828, 457] width 396 height 10
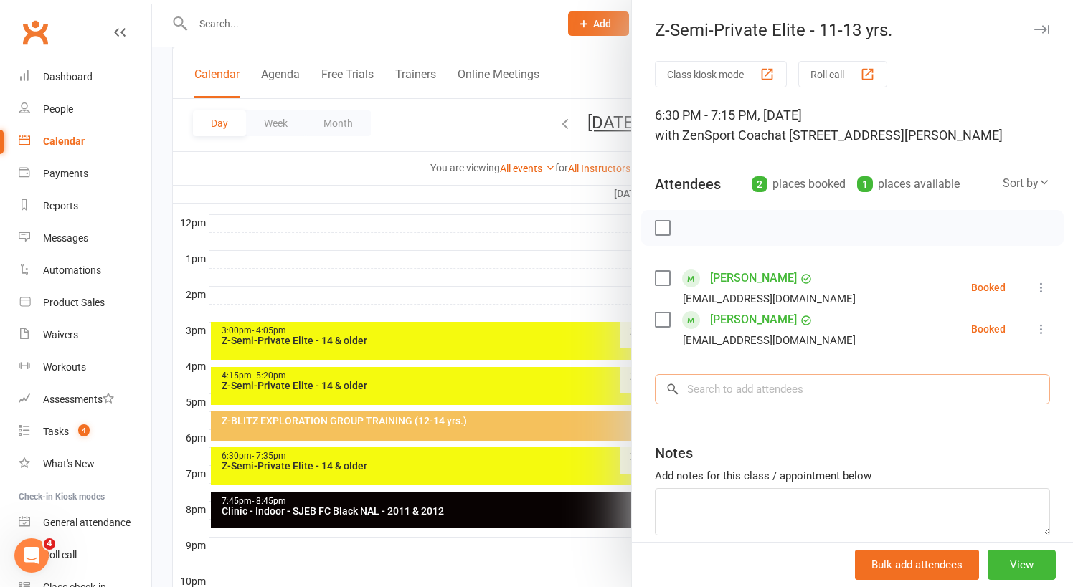
click at [749, 394] on input "search" at bounding box center [852, 389] width 395 height 30
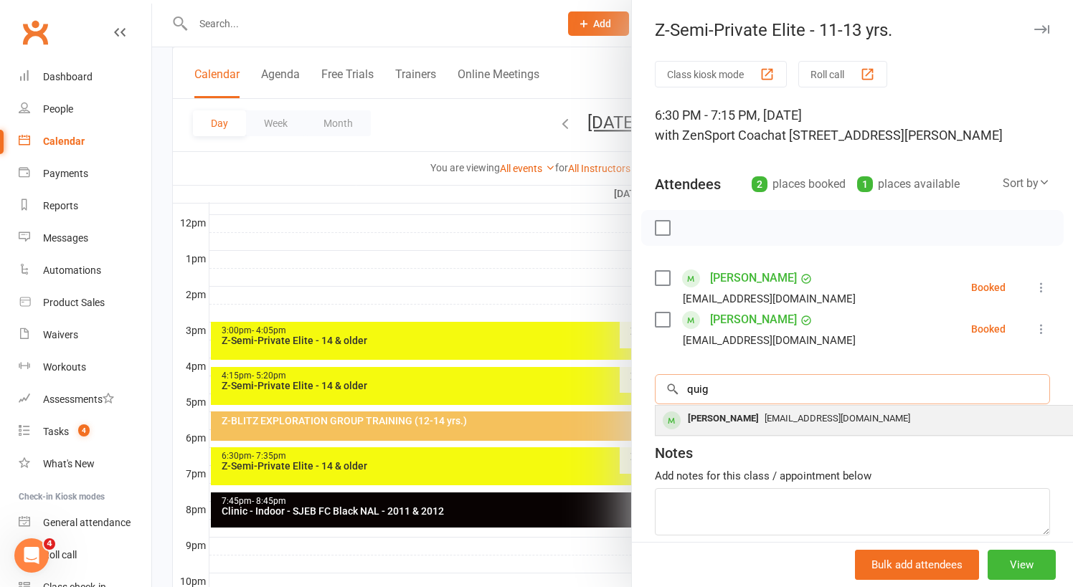
type input "quig"
click at [786, 422] on span "Jquigley513@gmail.com" at bounding box center [837, 418] width 146 height 11
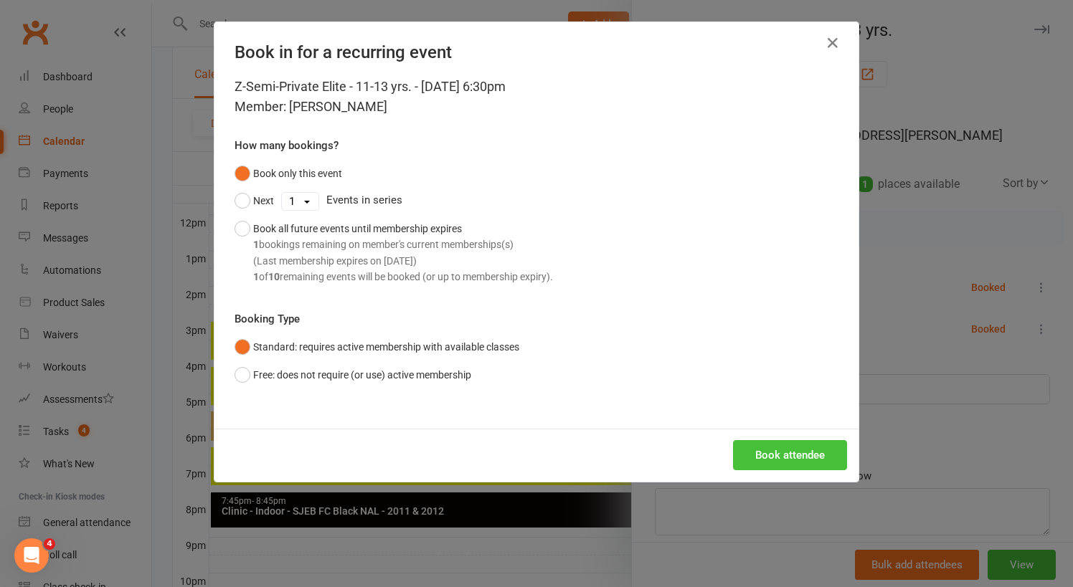
click at [781, 457] on button "Book attendee" at bounding box center [790, 455] width 114 height 30
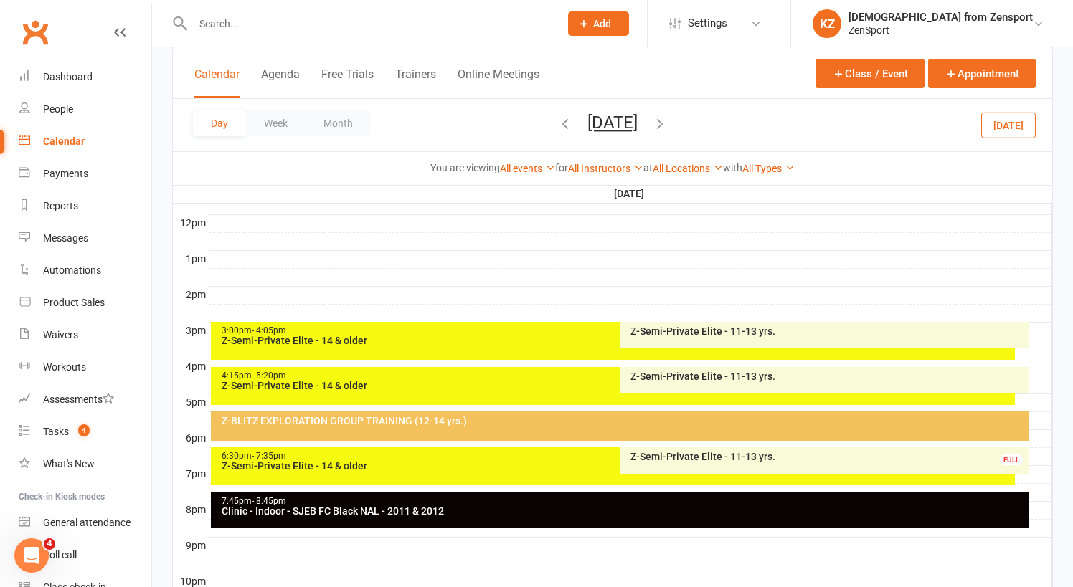
click at [689, 452] on div "Z-Semi-Private Elite - 11-13 yrs." at bounding box center [828, 457] width 396 height 10
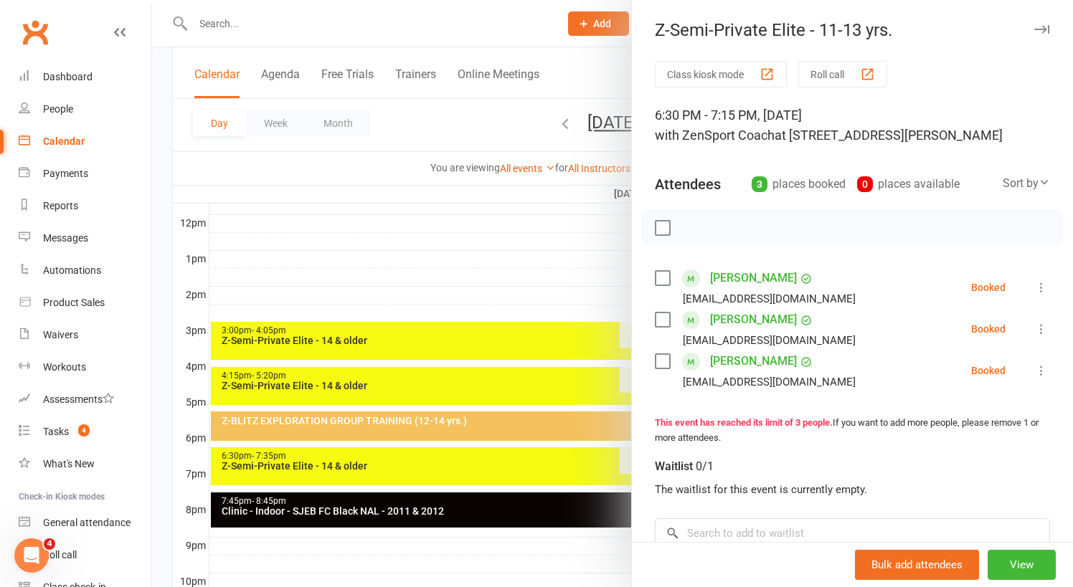
click at [750, 358] on link "[PERSON_NAME]" at bounding box center [753, 361] width 87 height 23
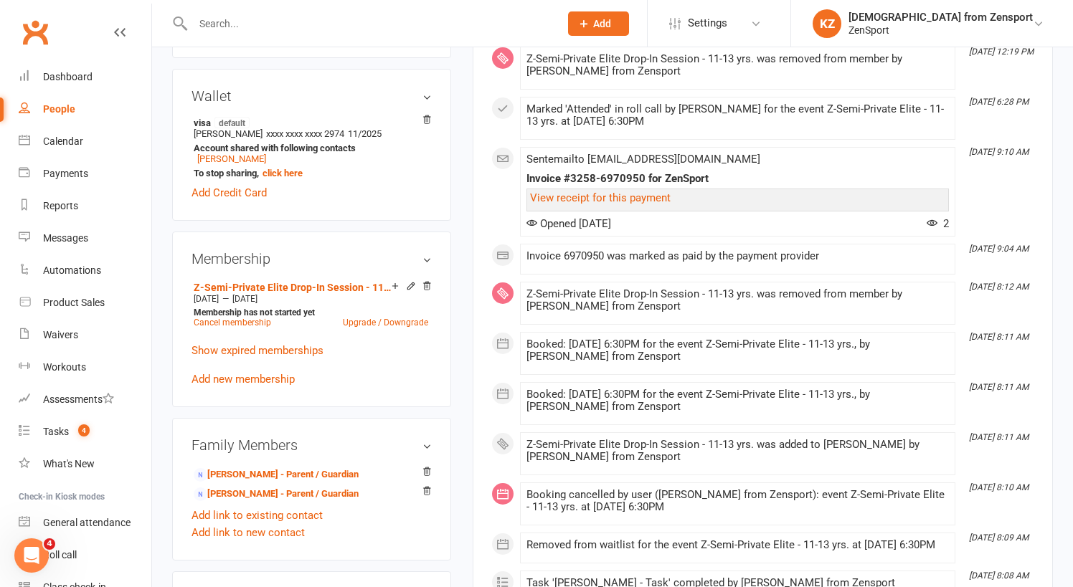
scroll to position [420, 0]
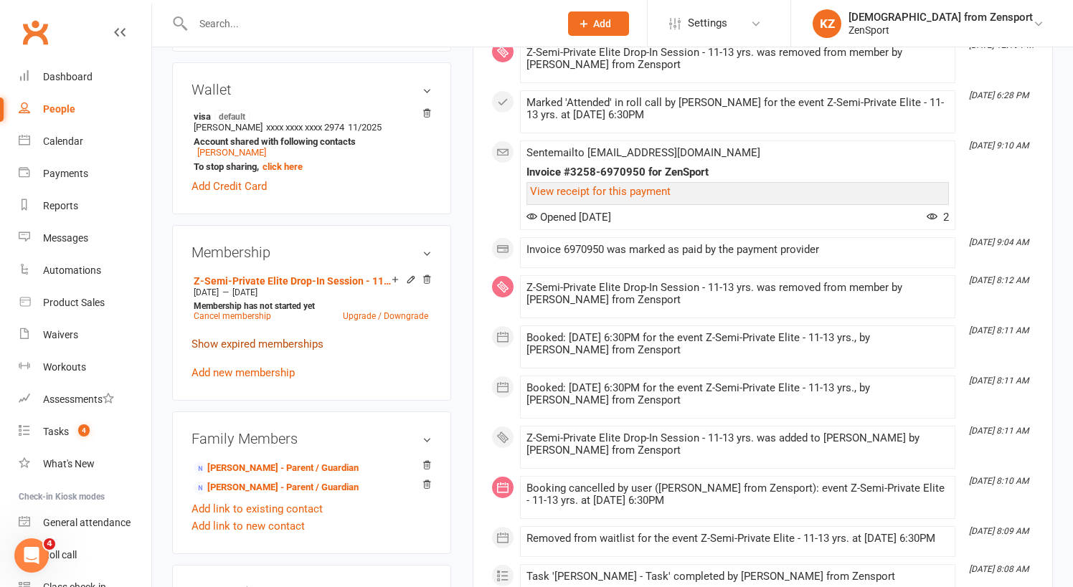
click at [292, 343] on link "Show expired memberships" at bounding box center [257, 344] width 132 height 13
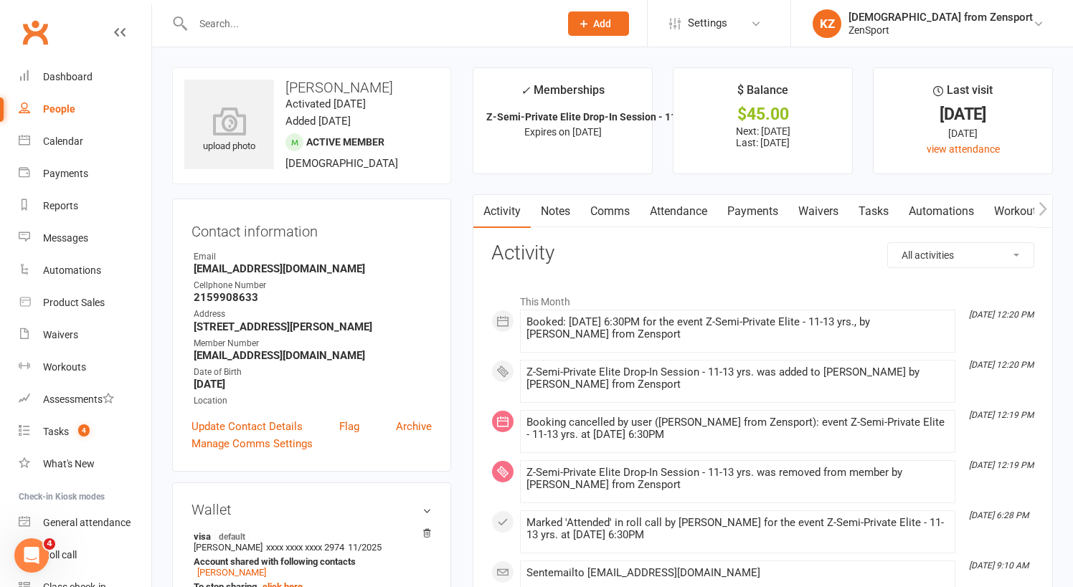
scroll to position [0, 0]
click at [65, 204] on div "Reports" at bounding box center [60, 205] width 35 height 11
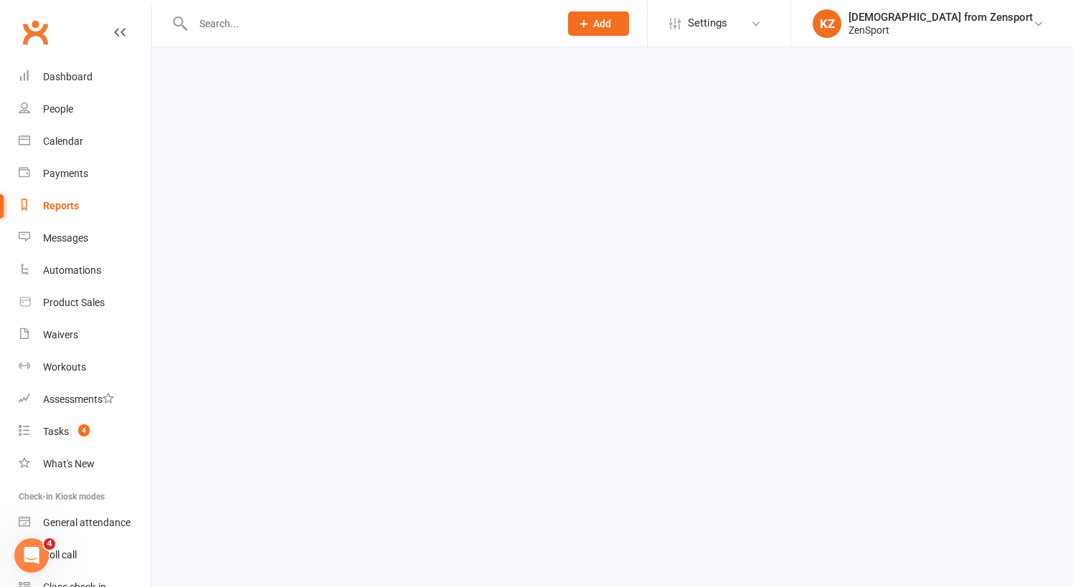
select select "100"
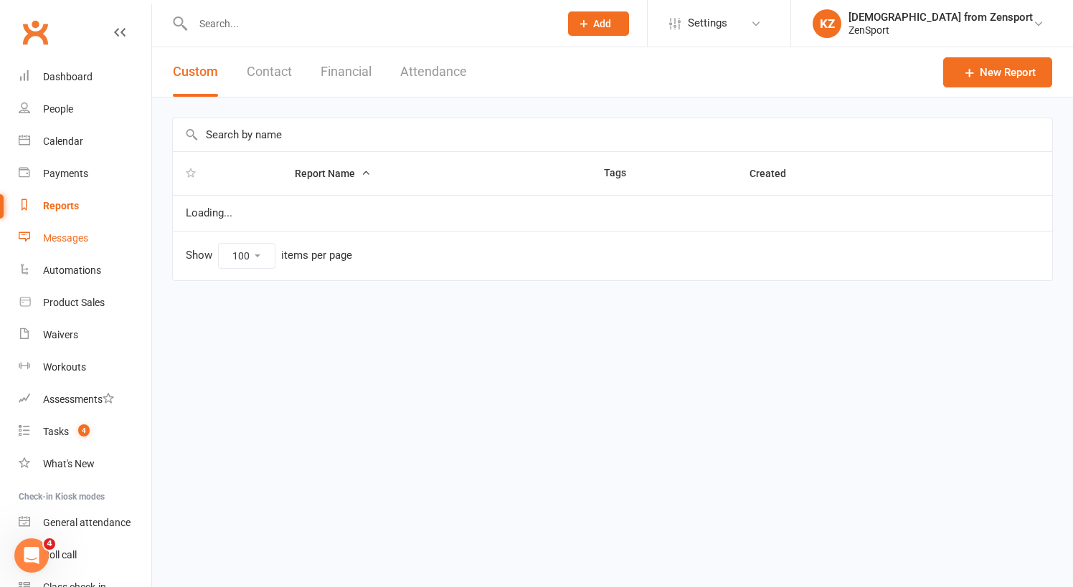
click at [75, 237] on div "Messages" at bounding box center [65, 237] width 45 height 11
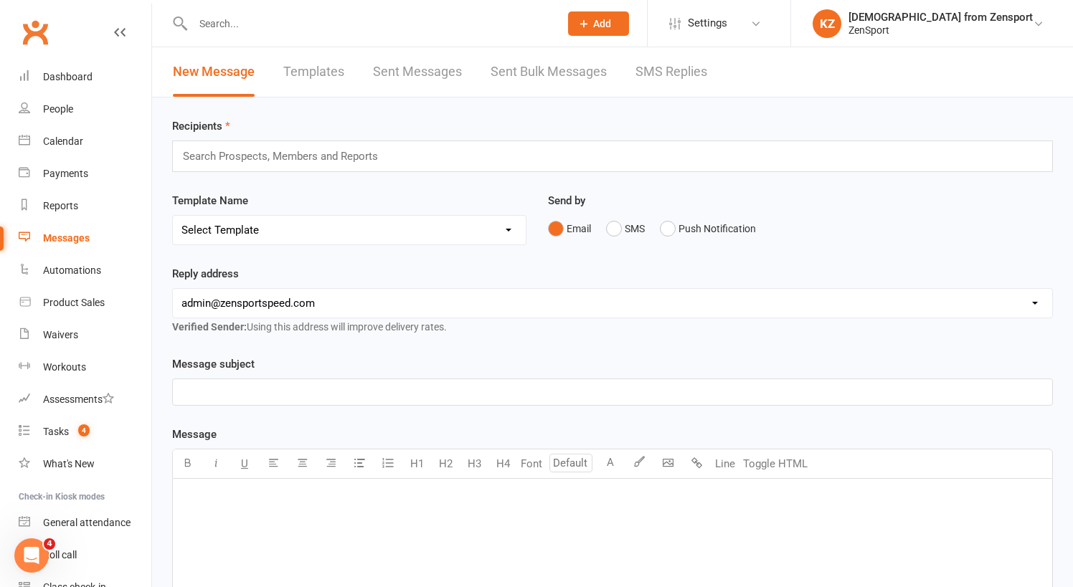
click at [298, 68] on link "Templates" at bounding box center [313, 71] width 61 height 49
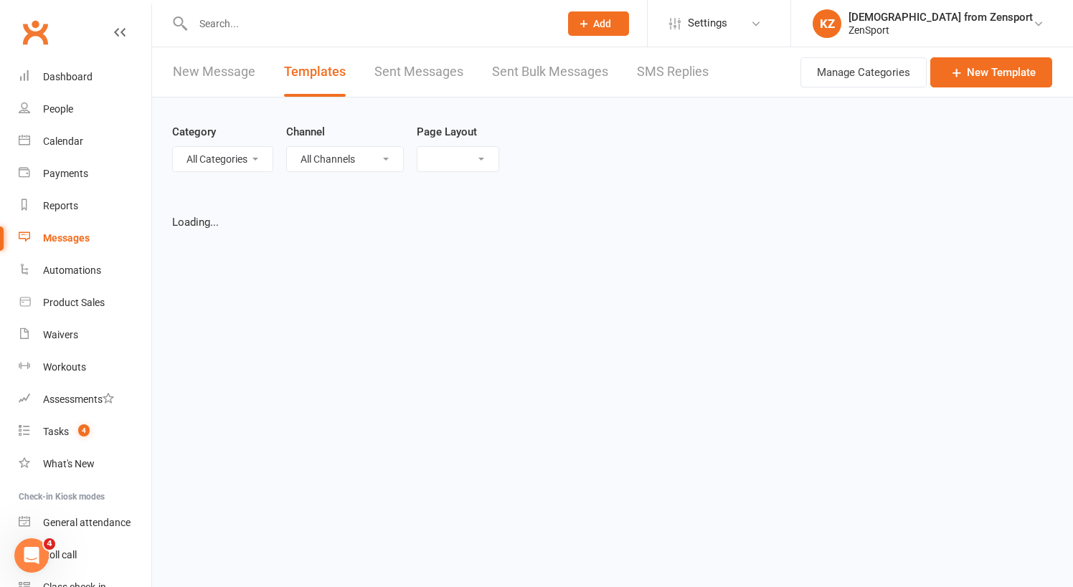
select select "list"
select select "100"
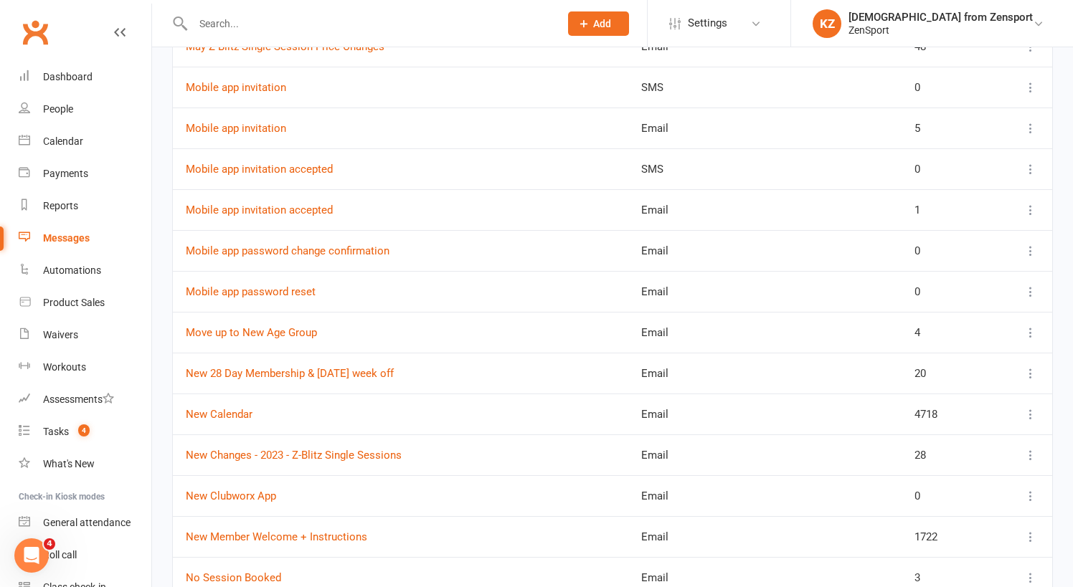
scroll to position [2216, 0]
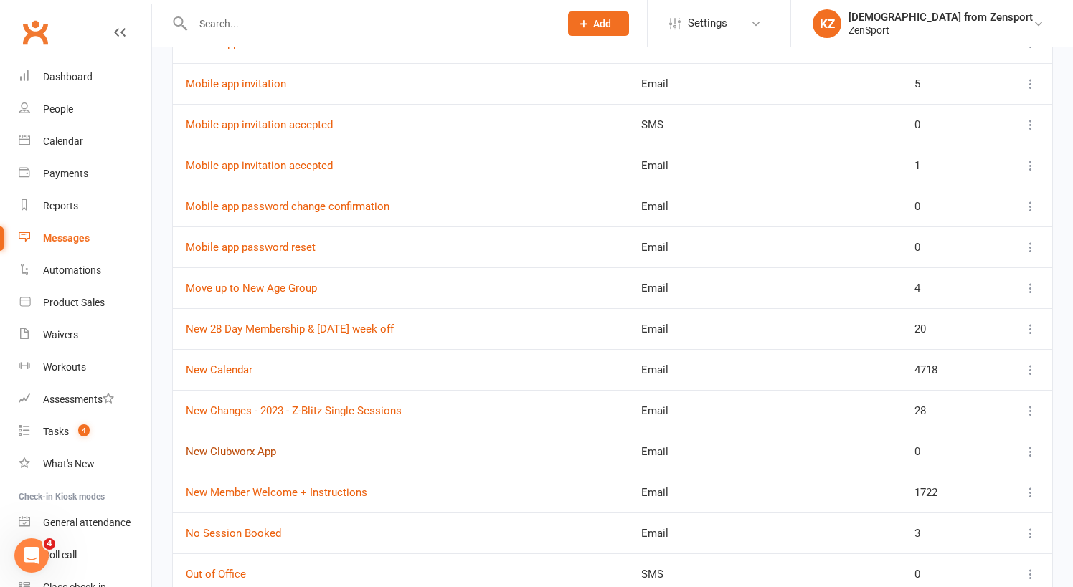
click at [265, 449] on link "New Clubworx App" at bounding box center [231, 451] width 90 height 13
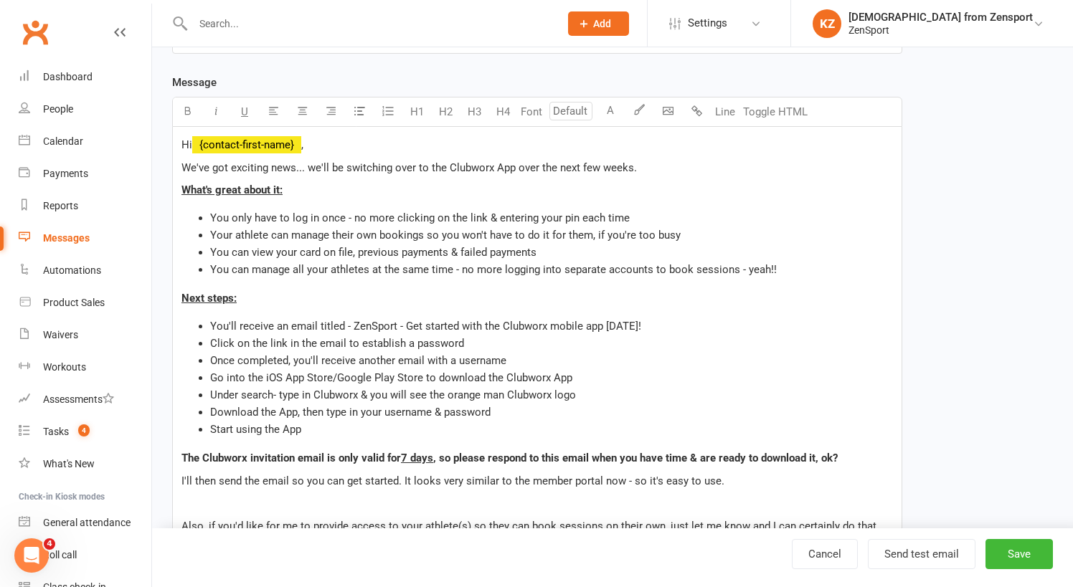
scroll to position [247, 0]
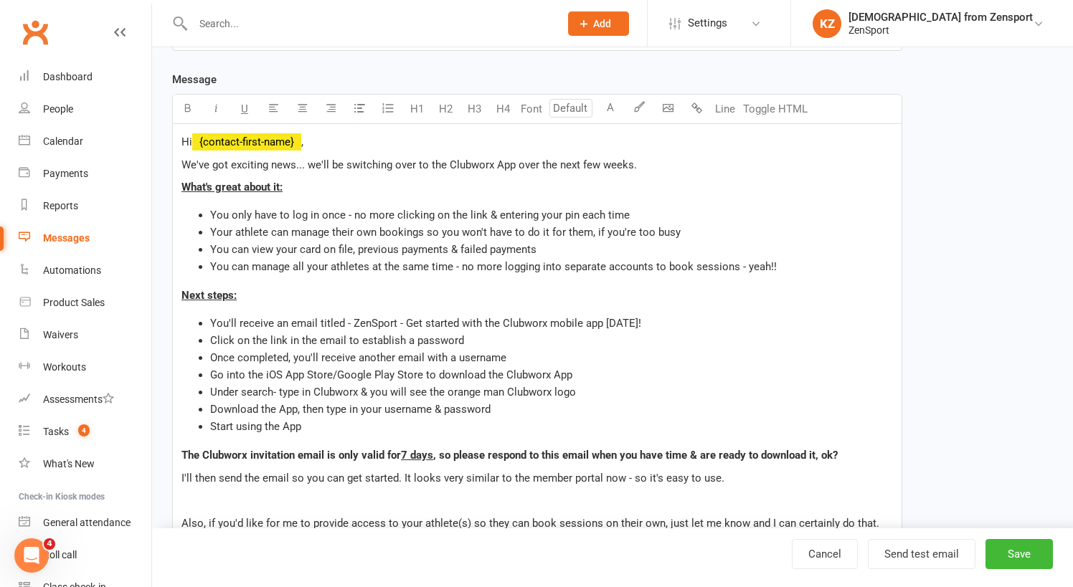
click at [637, 166] on p "We've got exciting news... we'll be switching over to the Clubworx App over the…" at bounding box center [536, 164] width 711 height 17
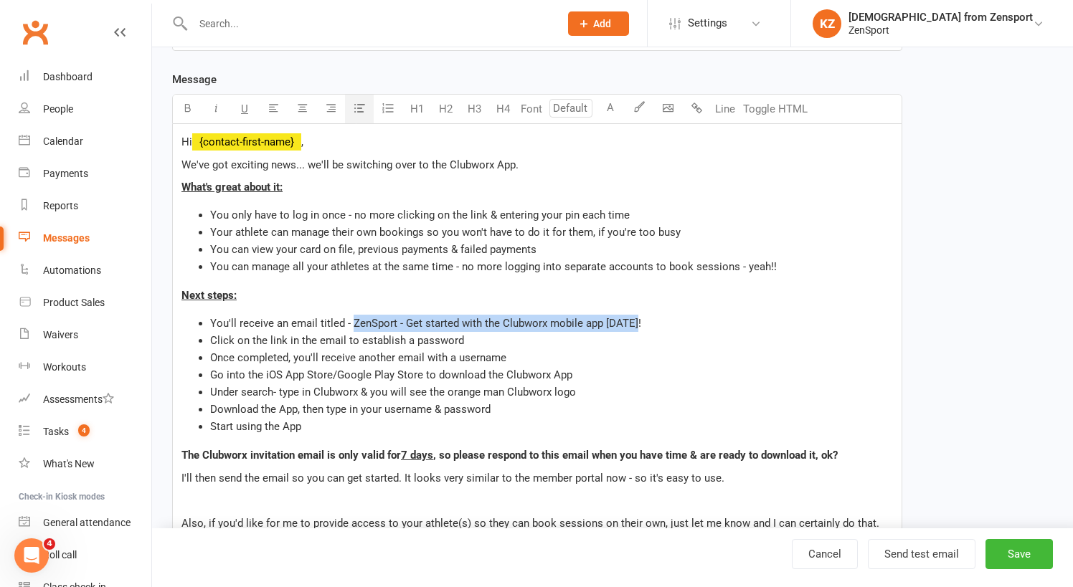
drag, startPoint x: 349, startPoint y: 325, endPoint x: 640, endPoint y: 322, distance: 290.4
click at [640, 322] on li "You'll receive an email titled - ZenSport - Get started with the Clubworx mobil…" at bounding box center [551, 323] width 683 height 17
click at [374, 331] on li "You'll receive an email titled - ZenSport - Get started with the Clubworx mobil…" at bounding box center [551, 323] width 683 height 17
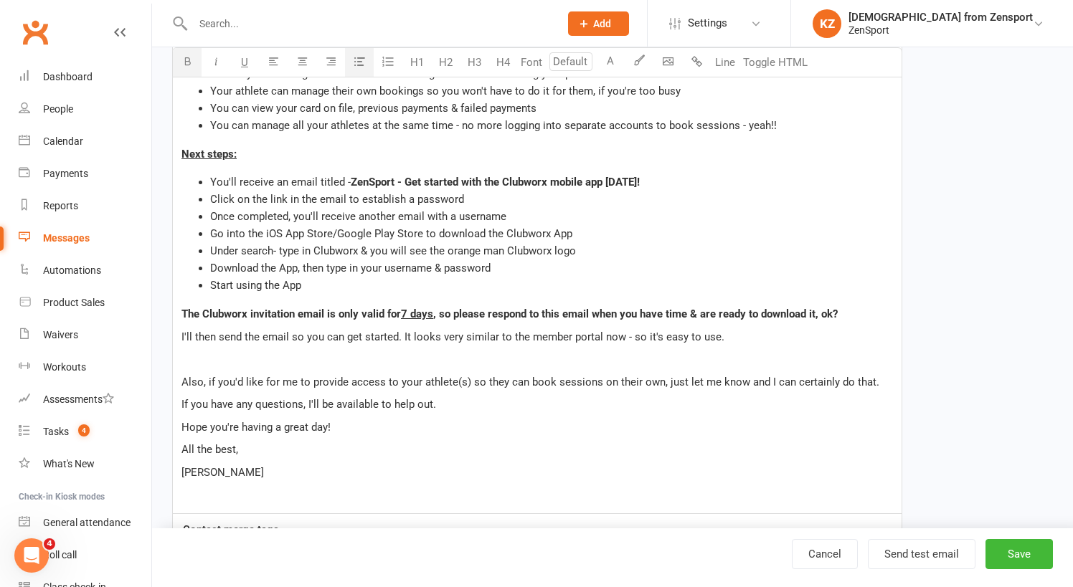
scroll to position [389, 0]
click at [876, 381] on p "Also, if you'd like for me to provide access to your athlete(s) so they can boo…" at bounding box center [536, 381] width 711 height 17
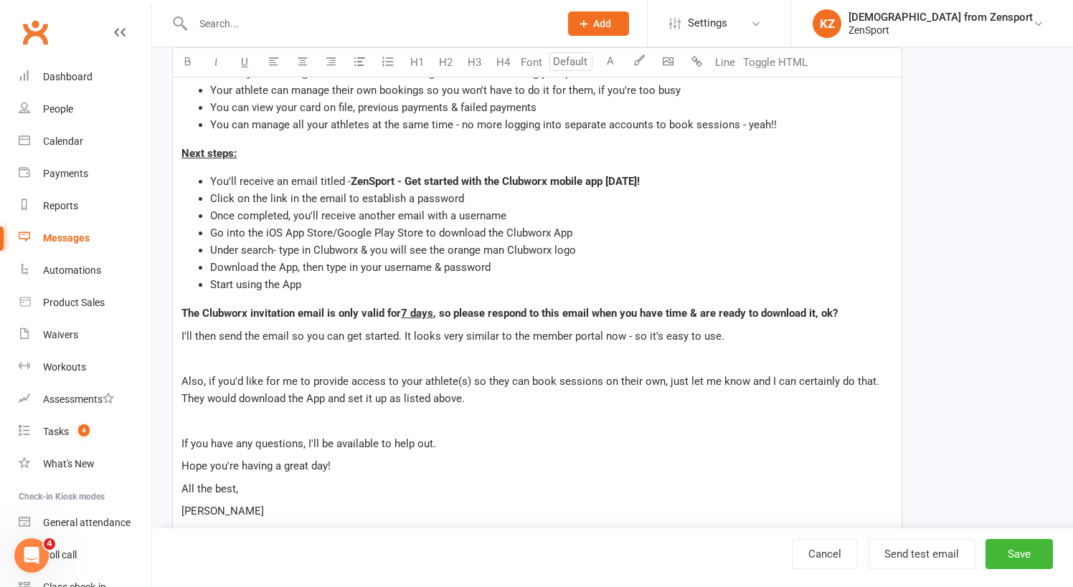
click at [447, 446] on p "If you have any questions, I'll be available to help out." at bounding box center [536, 443] width 711 height 17
click at [1017, 549] on button "Save" at bounding box center [1018, 554] width 67 height 30
select select "100"
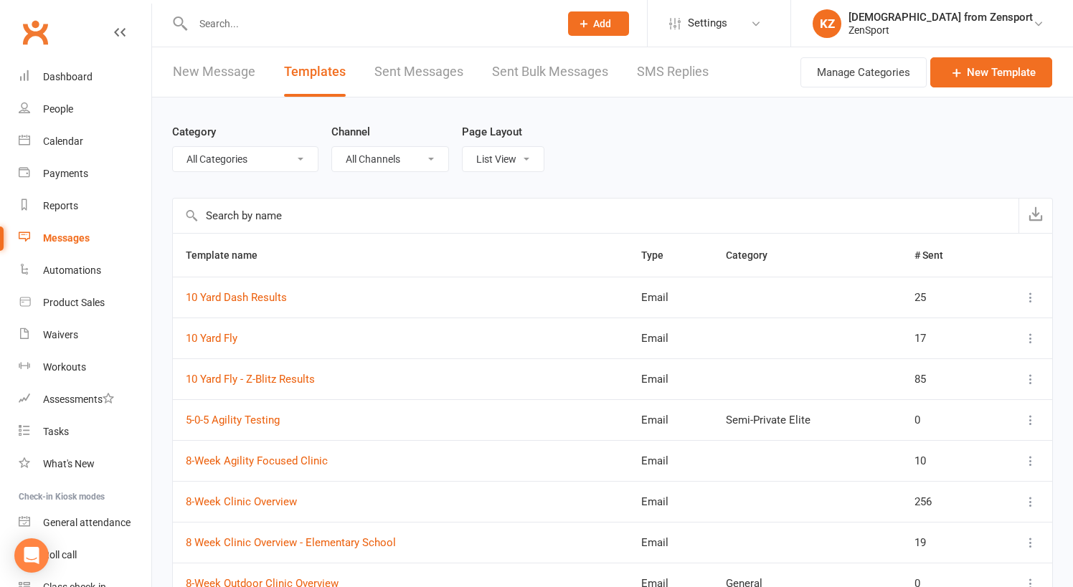
select select "100"
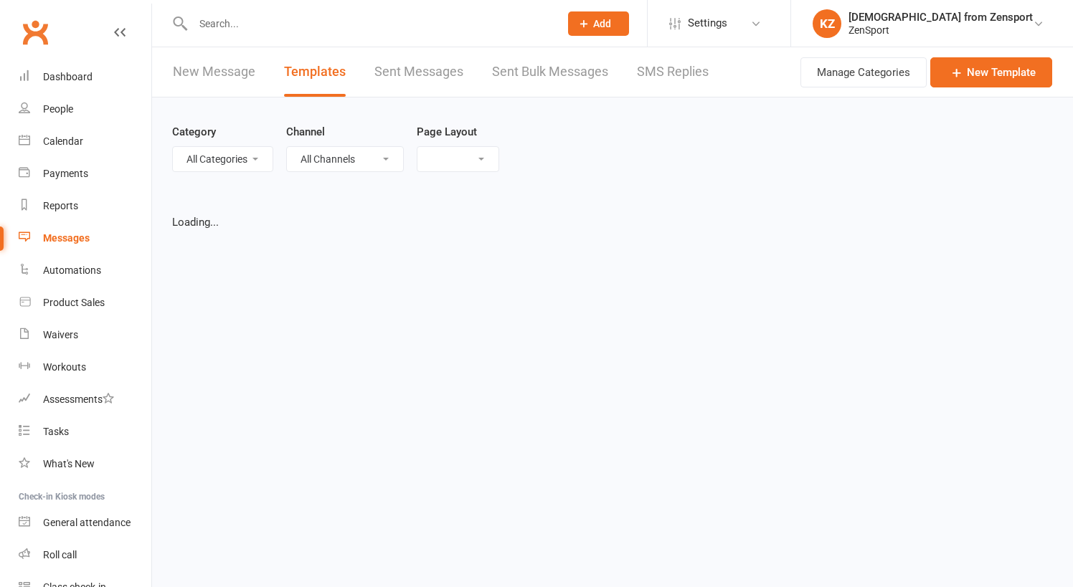
select select "list"
select select "100"
